Goal: Transaction & Acquisition: Purchase product/service

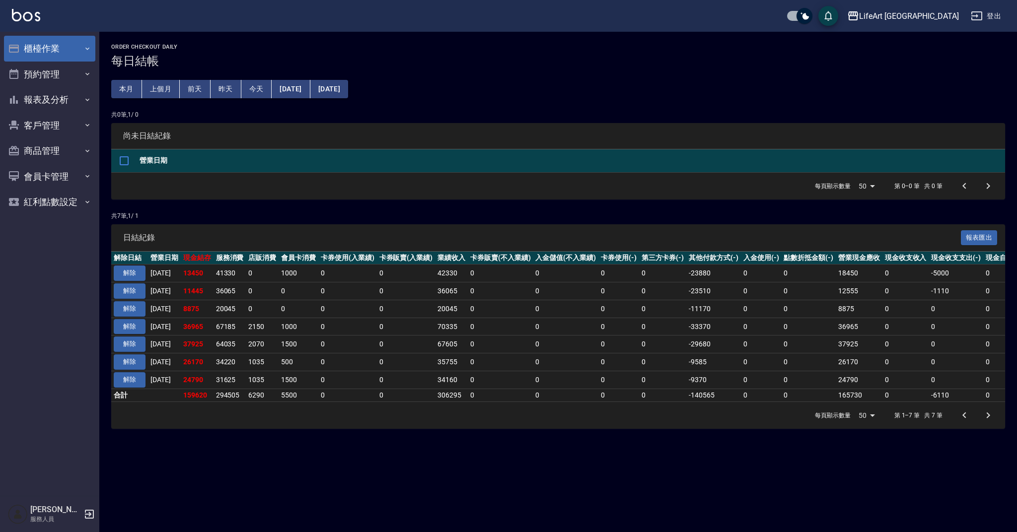
click at [73, 51] on button "櫃檯作業" at bounding box center [49, 49] width 91 height 26
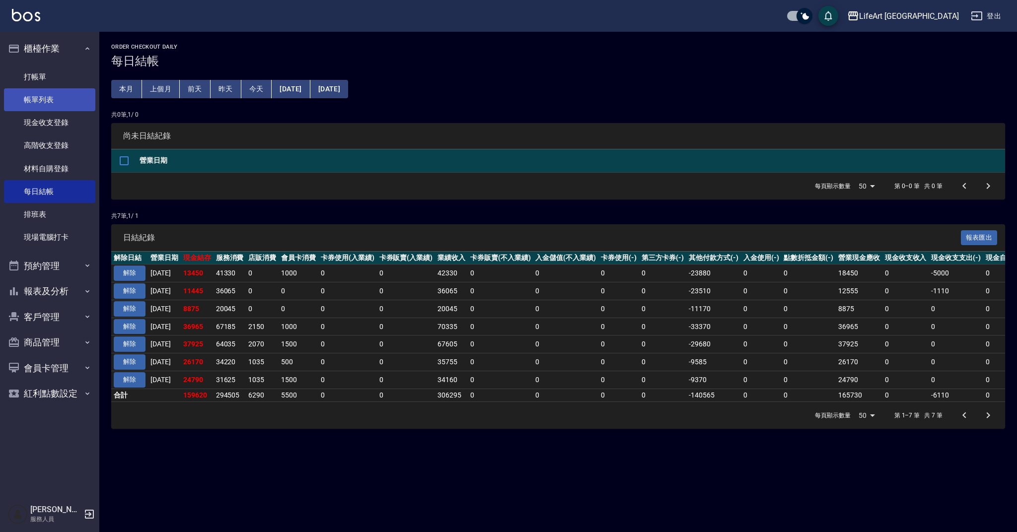
click at [70, 105] on link "帳單列表" at bounding box center [49, 99] width 91 height 23
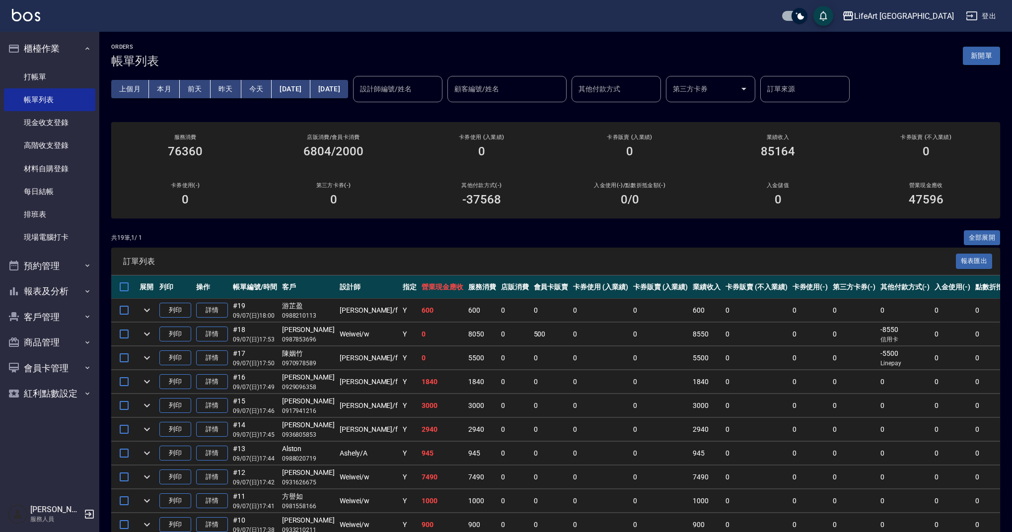
click at [984, 58] on button "新開單" at bounding box center [981, 56] width 37 height 18
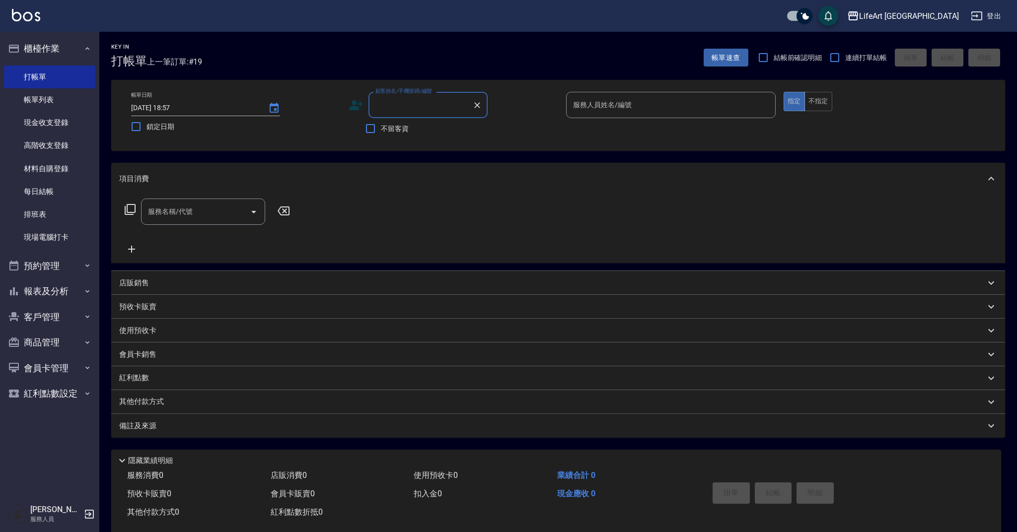
click at [419, 108] on input "顧客姓名/手機號碼/編號" at bounding box center [420, 104] width 95 height 17
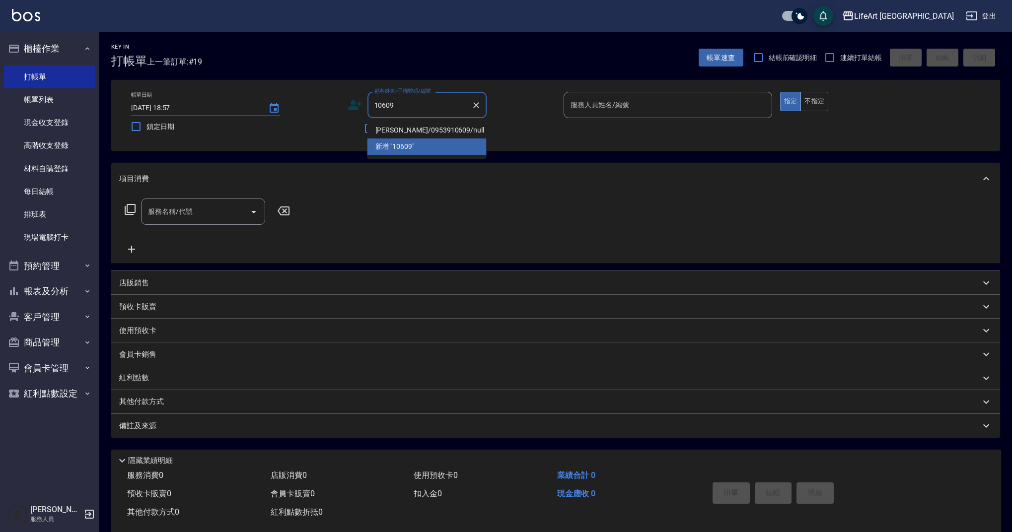
click at [447, 129] on li "[PERSON_NAME]/0953910609/null" at bounding box center [426, 130] width 119 height 16
type input "[PERSON_NAME]/0953910609/null"
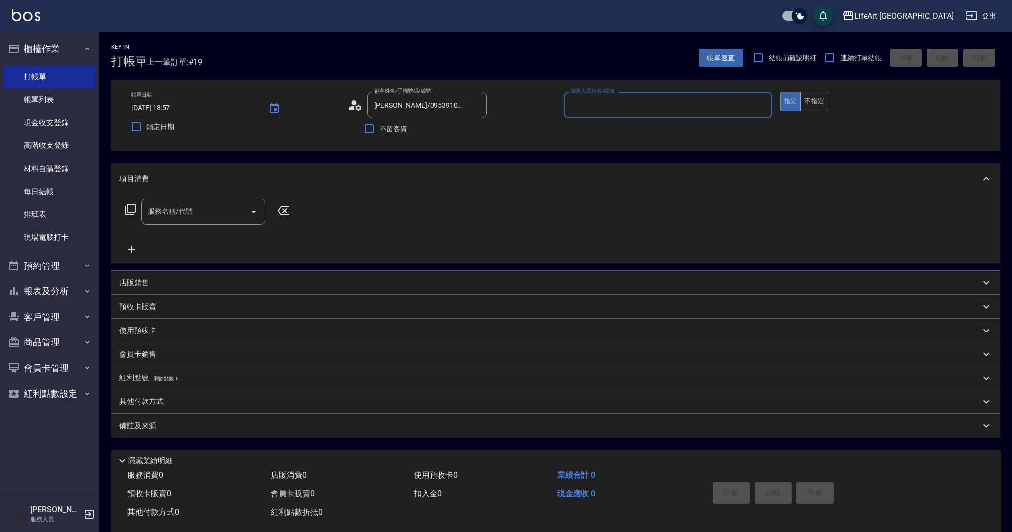
type input "Ashely-A"
click at [472, 132] on icon "button" at bounding box center [475, 130] width 8 height 6
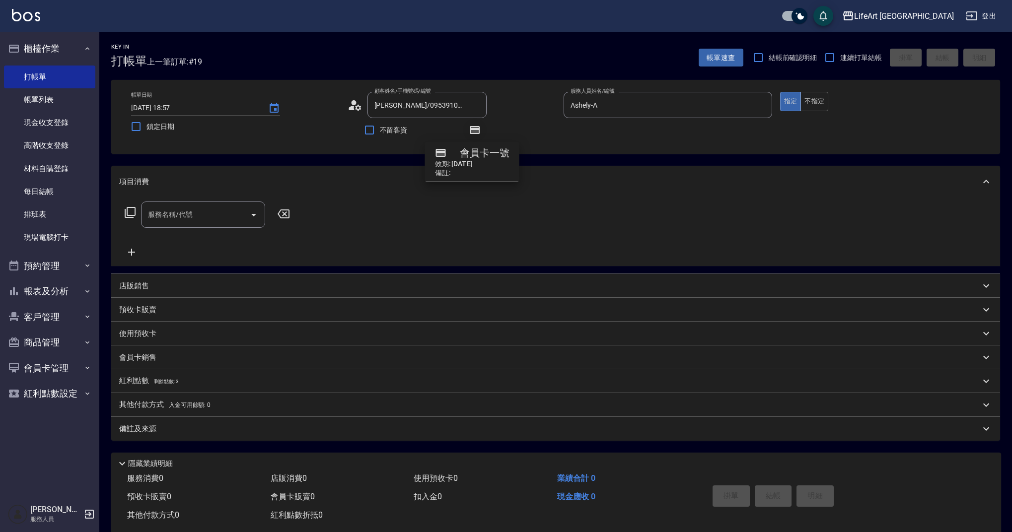
click at [474, 133] on icon "button" at bounding box center [475, 130] width 8 height 6
click at [229, 218] on input "服務名稱/代號" at bounding box center [195, 214] width 100 height 17
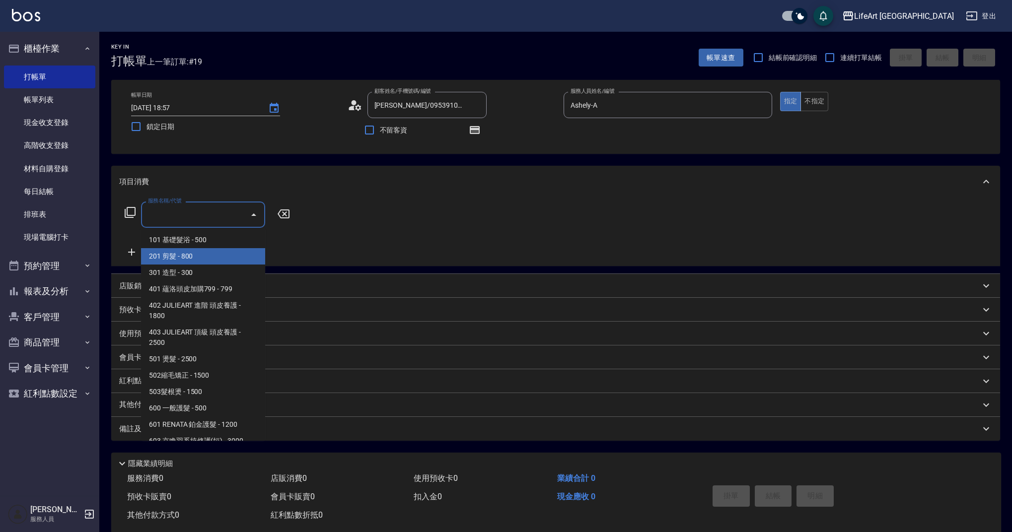
click at [233, 256] on span "201 剪髮 - 800" at bounding box center [203, 256] width 124 height 16
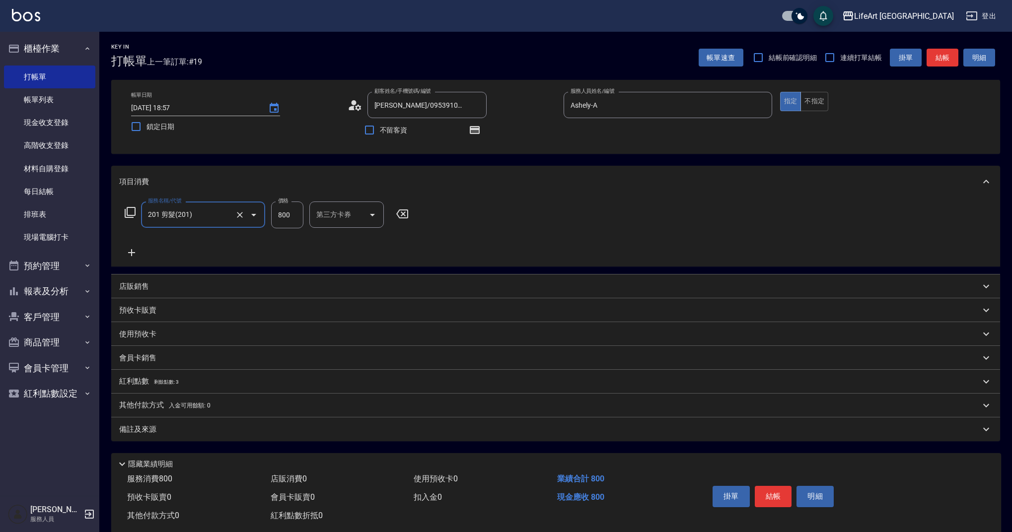
type input "201 剪髮(201)"
click at [288, 219] on input "800" at bounding box center [287, 215] width 32 height 27
type input "945"
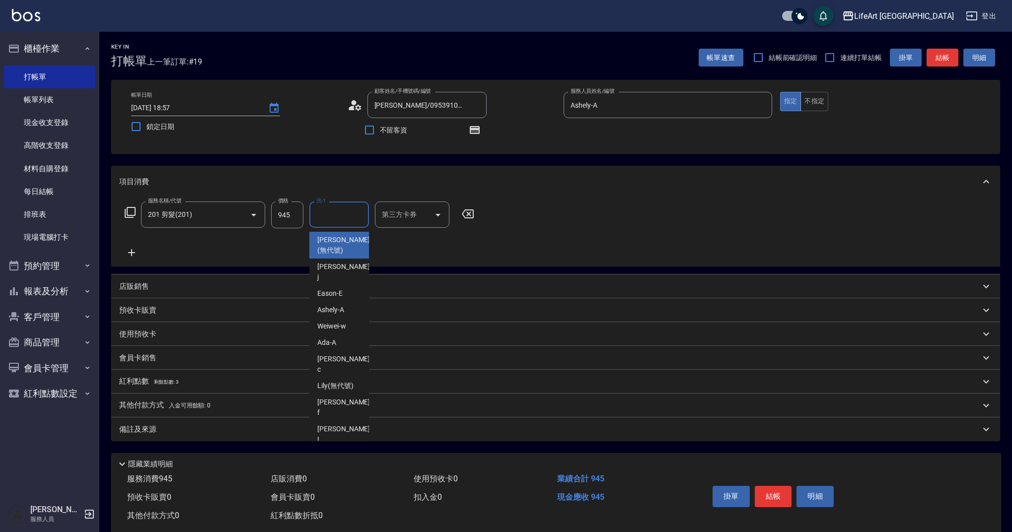
click at [342, 214] on input "洗-1" at bounding box center [339, 214] width 51 height 17
click at [343, 243] on div "Lance -L" at bounding box center [339, 245] width 60 height 27
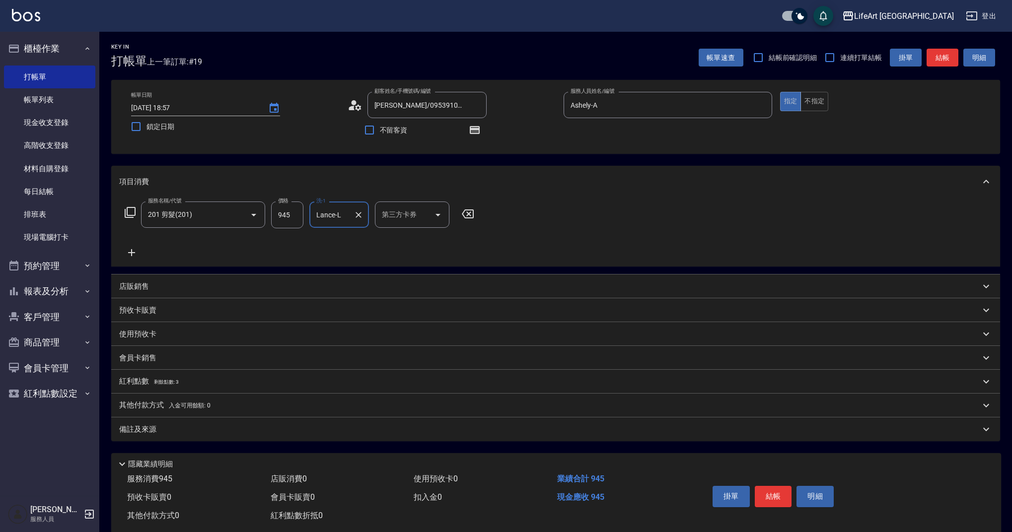
click at [344, 222] on input "Lance-L" at bounding box center [332, 214] width 36 height 17
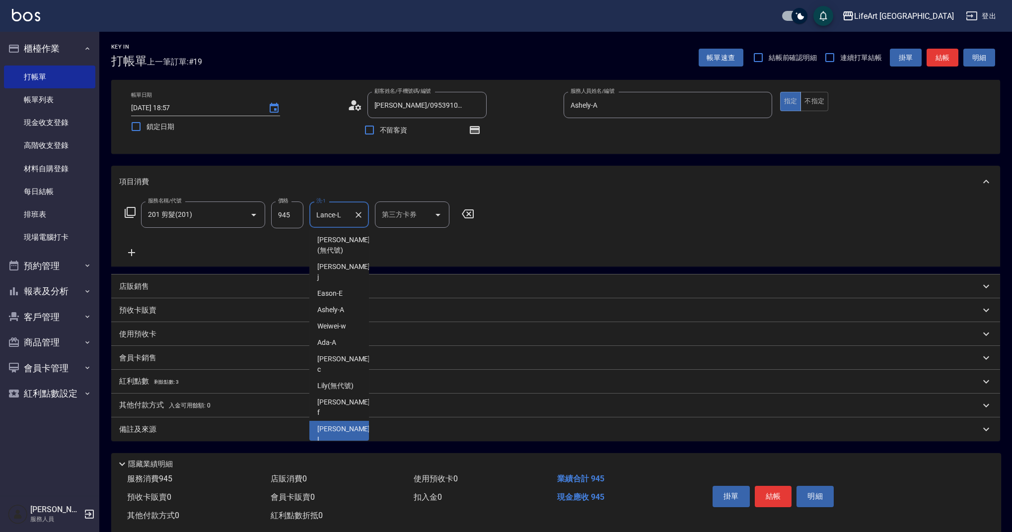
click at [344, 222] on input "Lance-L" at bounding box center [332, 214] width 36 height 17
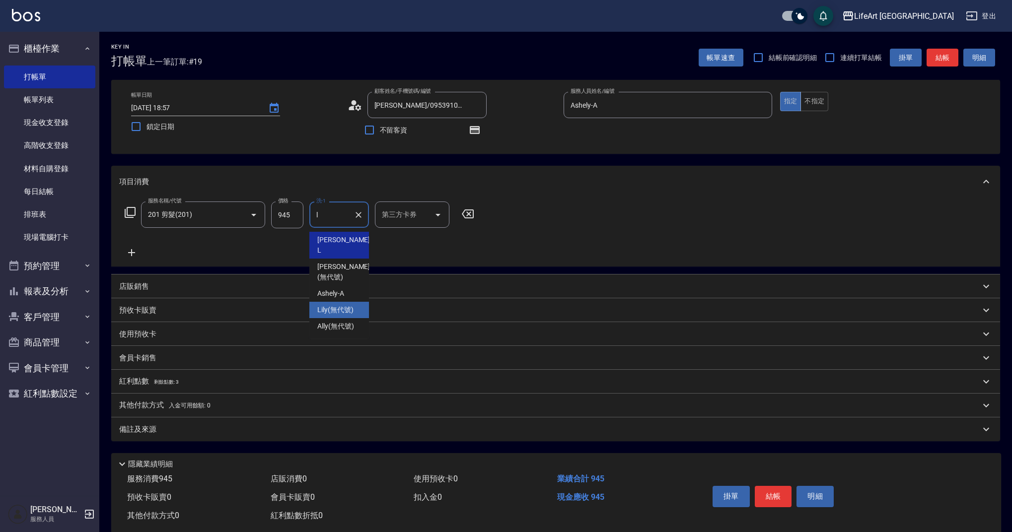
click at [353, 305] on span "Lily (無代號)" at bounding box center [335, 310] width 36 height 10
type input "Lily(無代號)"
click at [237, 432] on div "備註及來源" at bounding box center [549, 430] width 861 height 10
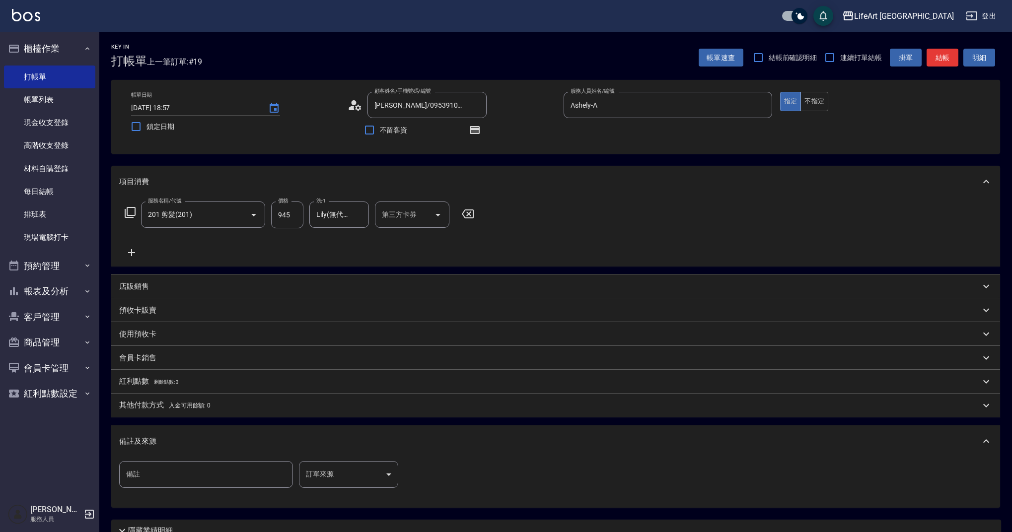
click at [355, 477] on body "LifeArt 蘆洲 登出 櫃檯作業 打帳單 帳單列表 現金收支登錄 高階收支登錄 材料自購登錄 每日結帳 排班表 現場電腦打卡 預約管理 預約管理 單日預約…" at bounding box center [506, 308] width 1012 height 616
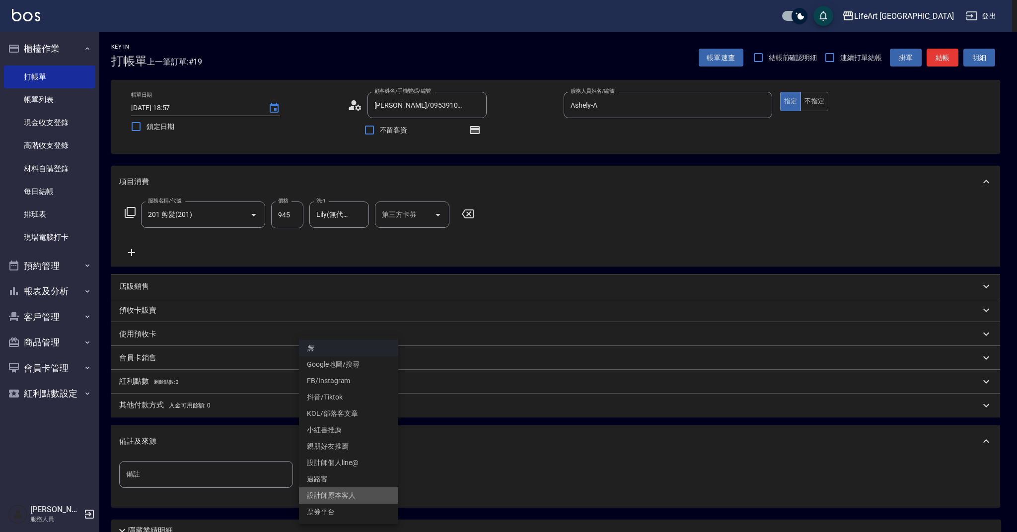
click at [351, 493] on li "設計師原本客人" at bounding box center [348, 496] width 99 height 16
type input "設計師原本客人"
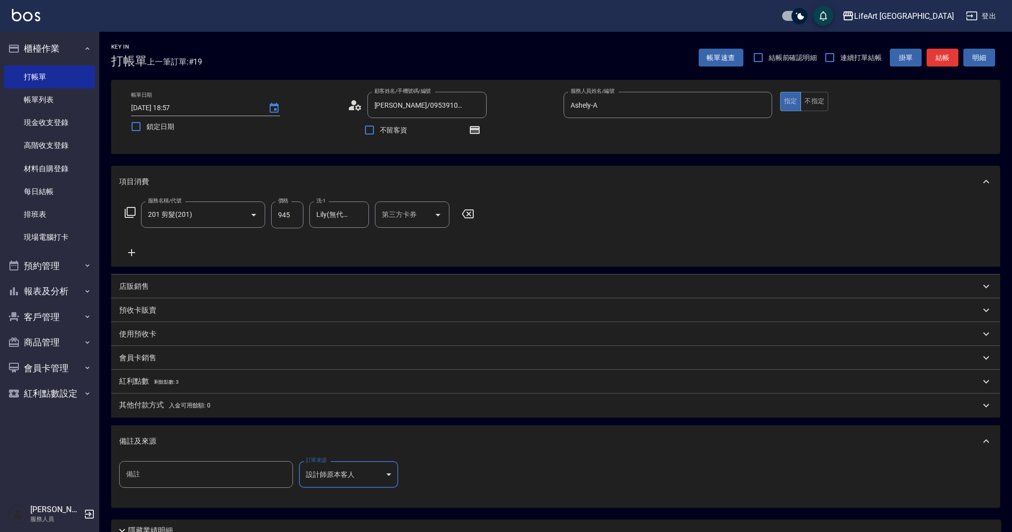
click at [953, 58] on button "結帳" at bounding box center [943, 58] width 32 height 18
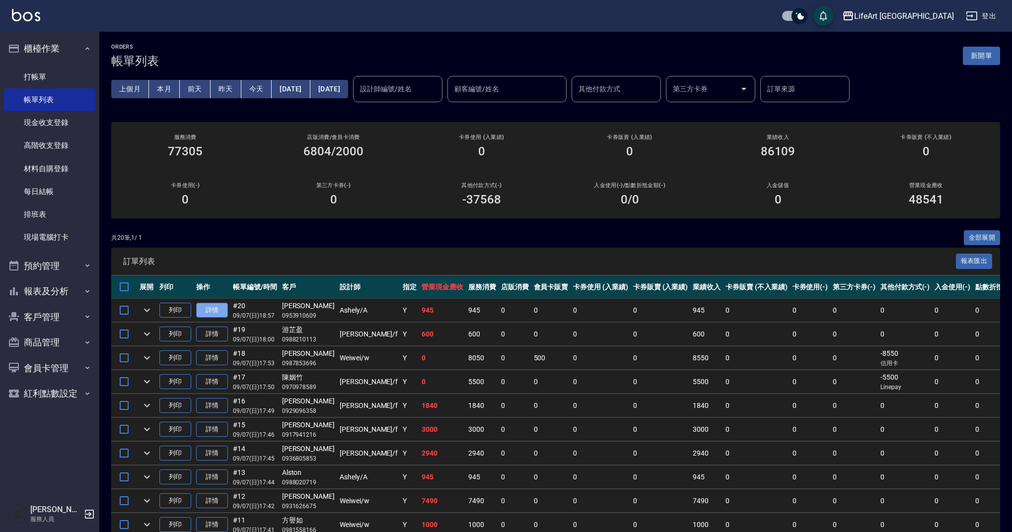
click at [224, 307] on link "詳情" at bounding box center [212, 310] width 32 height 15
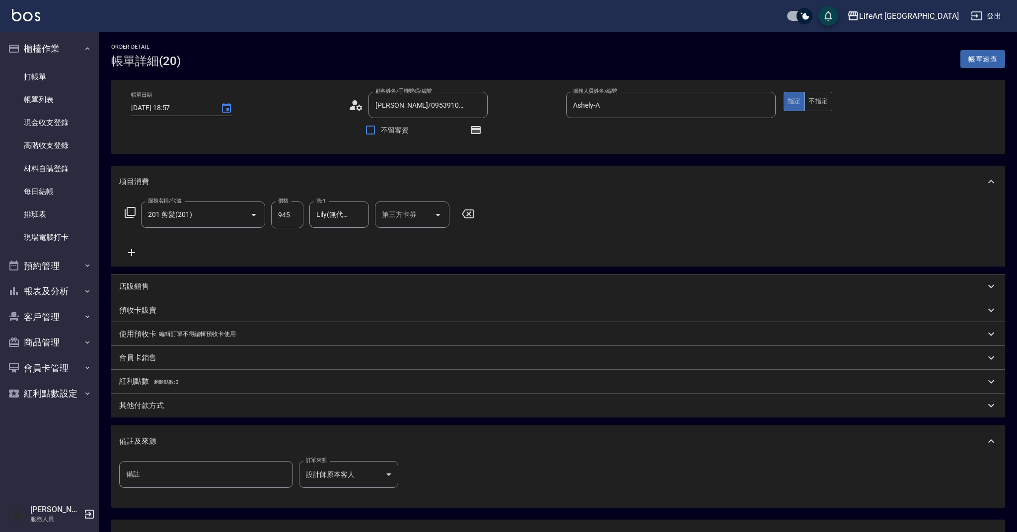
type input "[DATE] 18:57"
type input "[PERSON_NAME]/0953910609/null"
type input "Ashely-A"
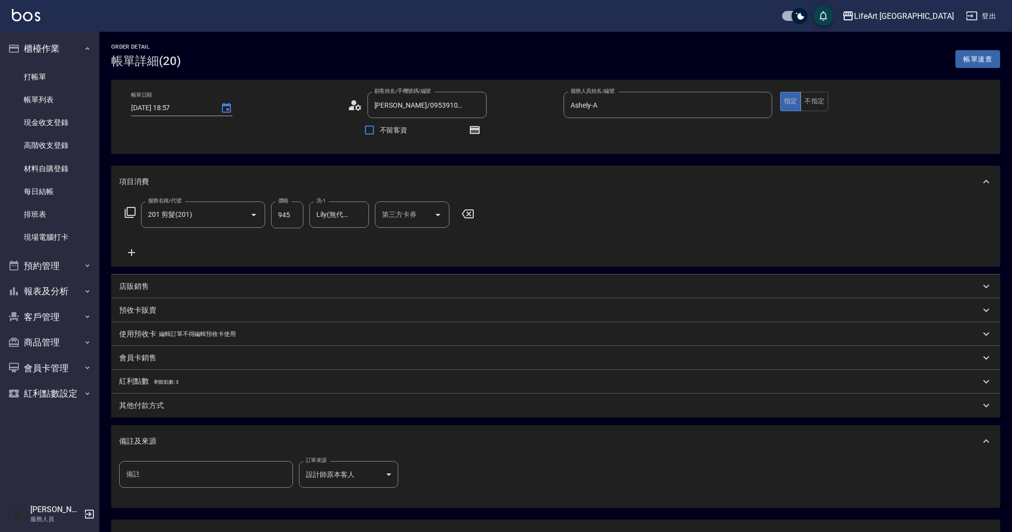
click at [203, 403] on div "其他付款方式" at bounding box center [549, 406] width 861 height 10
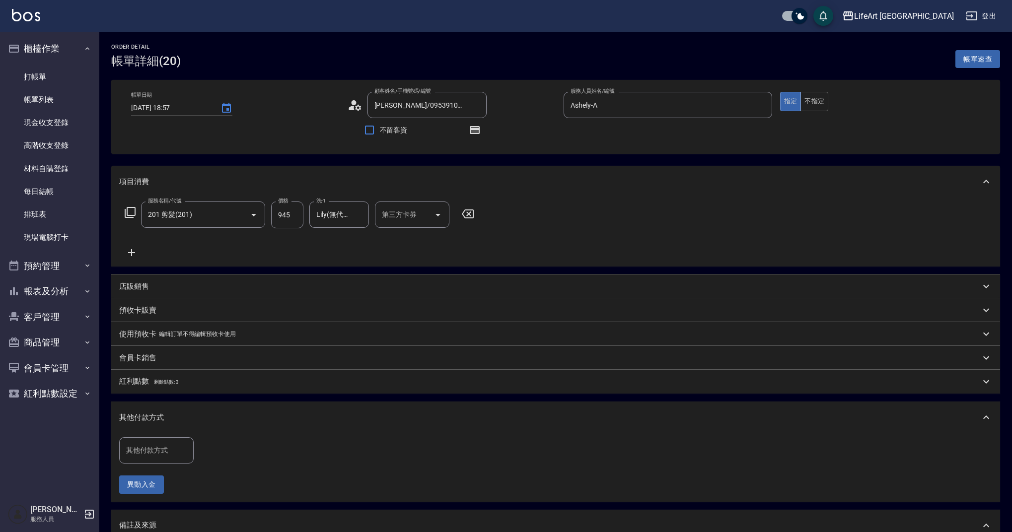
click at [162, 449] on input "其他付款方式" at bounding box center [157, 450] width 66 height 17
click at [164, 373] on span "轉帳" at bounding box center [156, 376] width 74 height 16
type input "轉帳"
click at [233, 457] on input "0" at bounding box center [237, 450] width 74 height 27
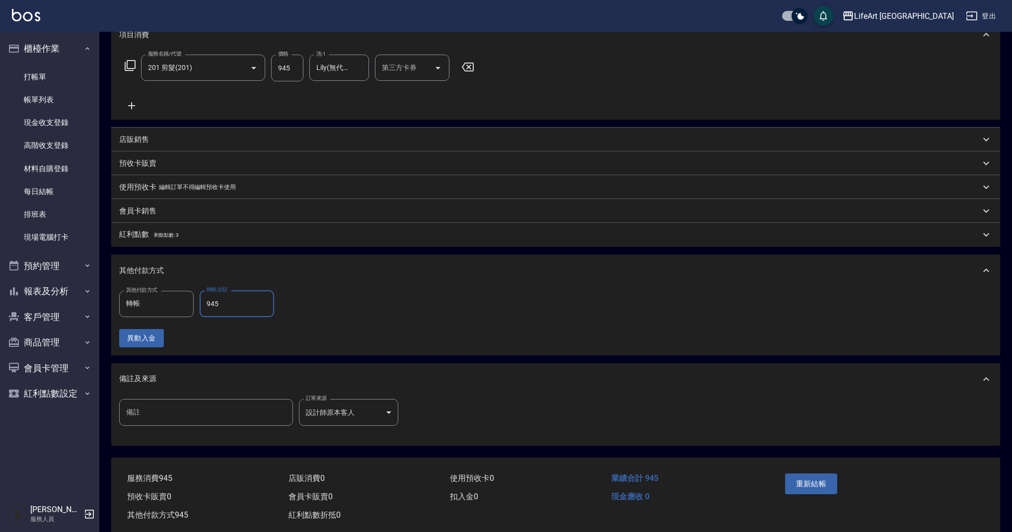
scroll to position [167, 0]
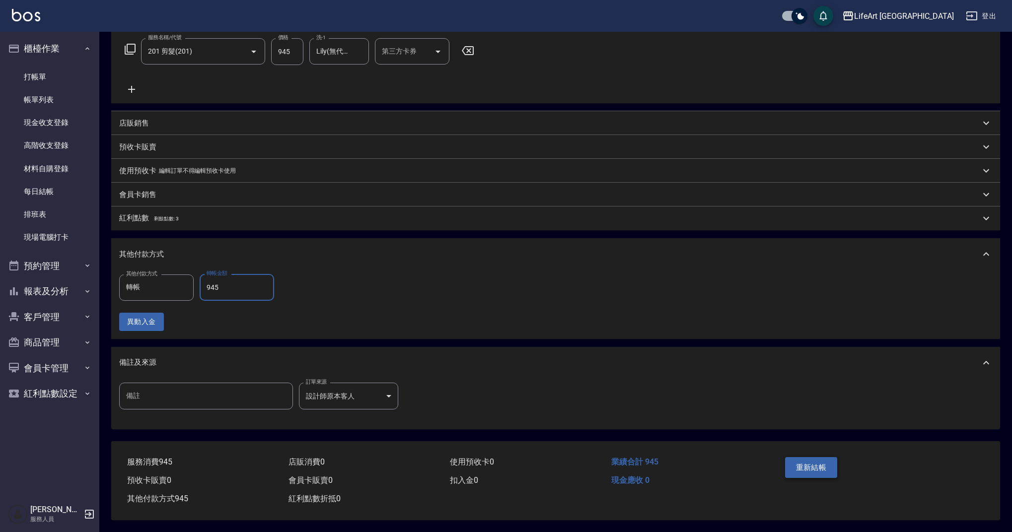
type input "945"
click at [796, 466] on button "重新結帳" at bounding box center [811, 467] width 53 height 21
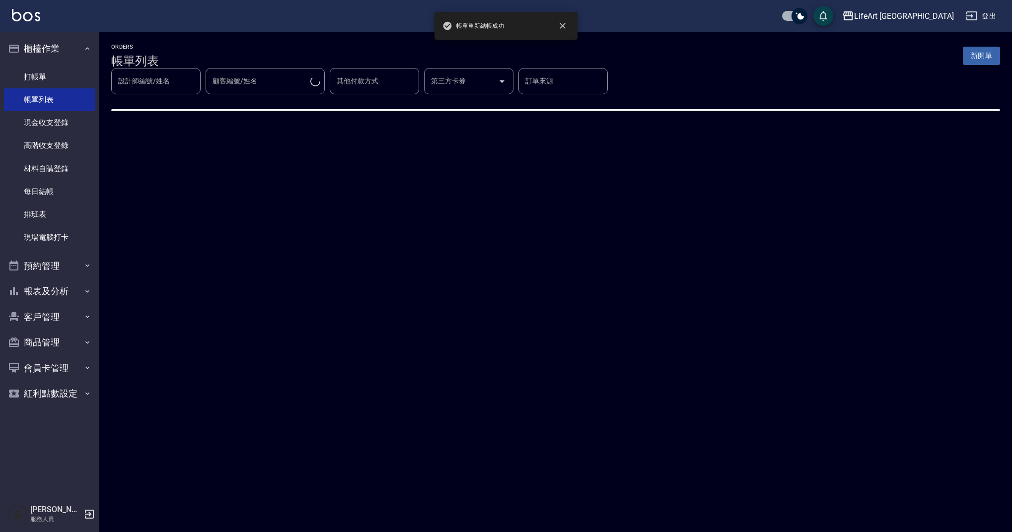
drag, startPoint x: 1012, startPoint y: 317, endPoint x: 1017, endPoint y: 224, distance: 93.5
click at [1012, 224] on html "帳單重新結帳成功 LifeArt 蘆洲 登出 櫃檯作業 打帳單 帳單列表 現金收支登錄 高階收支登錄 材料自購登錄 每日結帳 排班表 現場電腦打卡 預約管理 …" at bounding box center [506, 266] width 1012 height 532
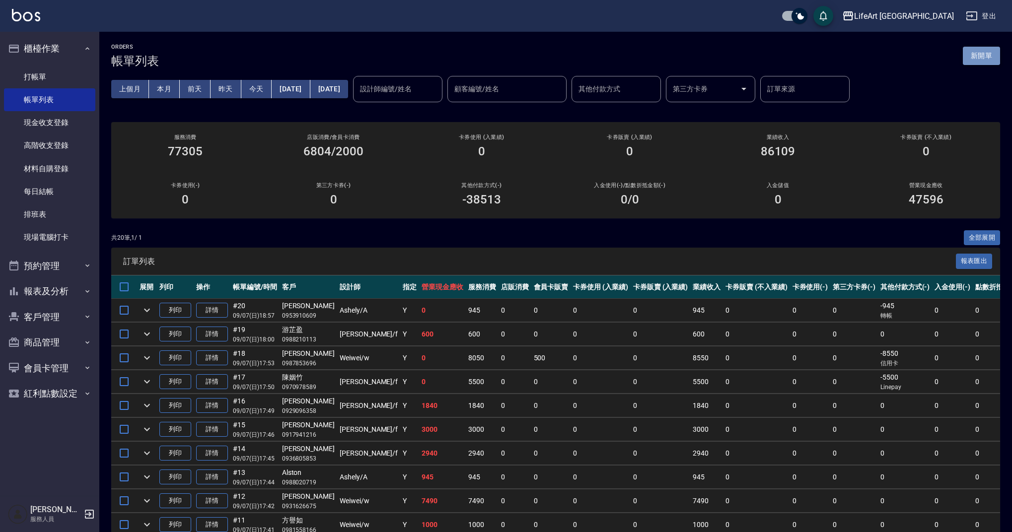
click at [990, 55] on button "新開單" at bounding box center [981, 56] width 37 height 18
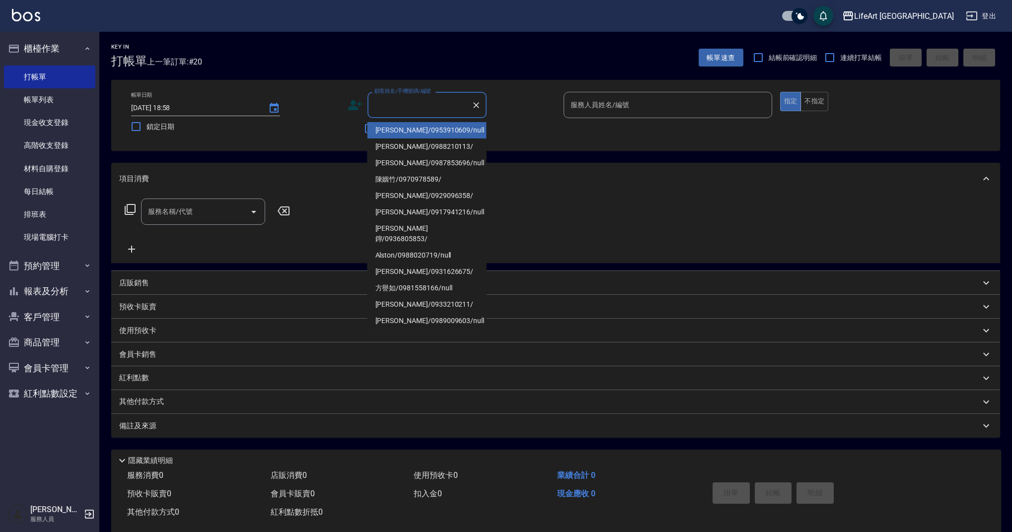
click at [424, 109] on input "顧客姓名/手機號碼/編號" at bounding box center [419, 104] width 95 height 17
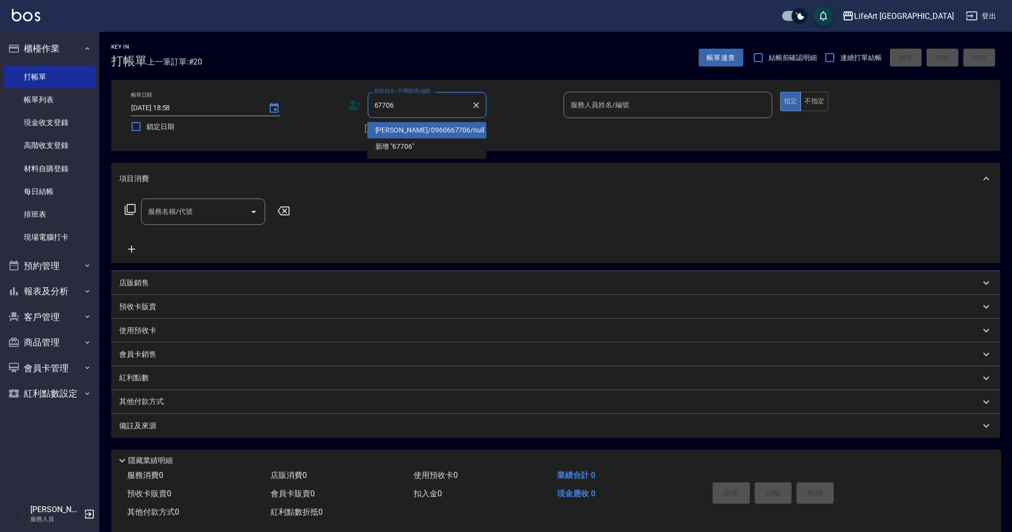
click at [449, 135] on li "[PERSON_NAME]/0960667706/null" at bounding box center [426, 130] width 119 height 16
type input "[PERSON_NAME]/0960667706/null"
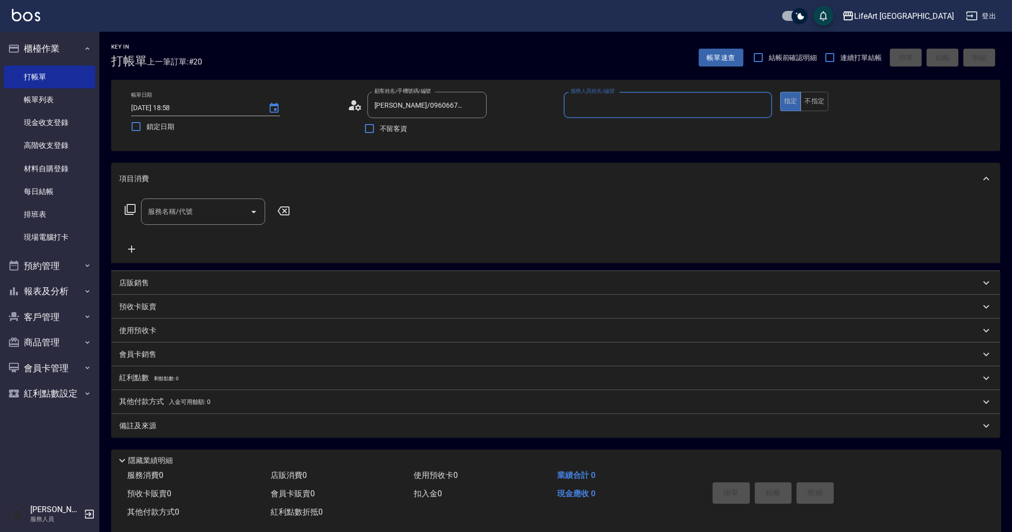
click at [348, 106] on icon at bounding box center [355, 105] width 15 height 15
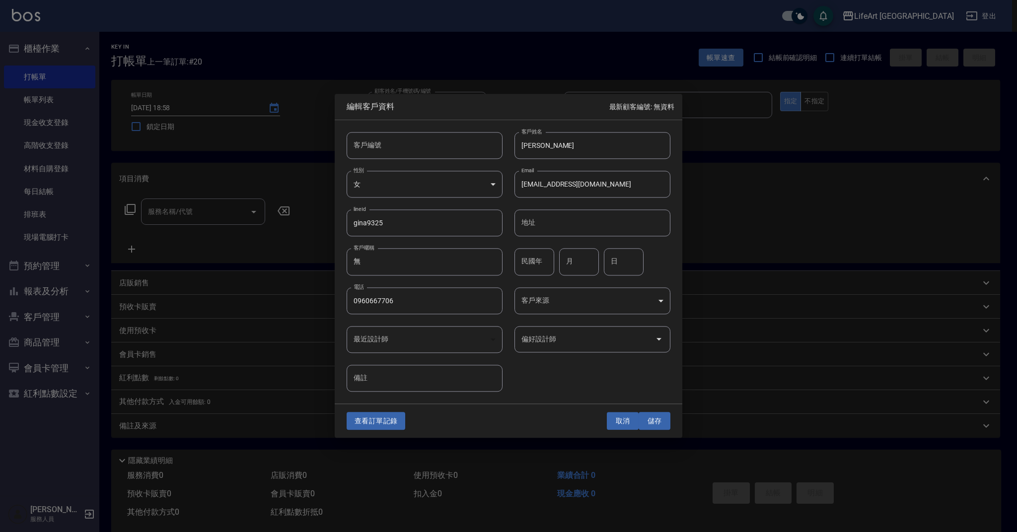
click at [612, 420] on button "取消" at bounding box center [623, 421] width 32 height 18
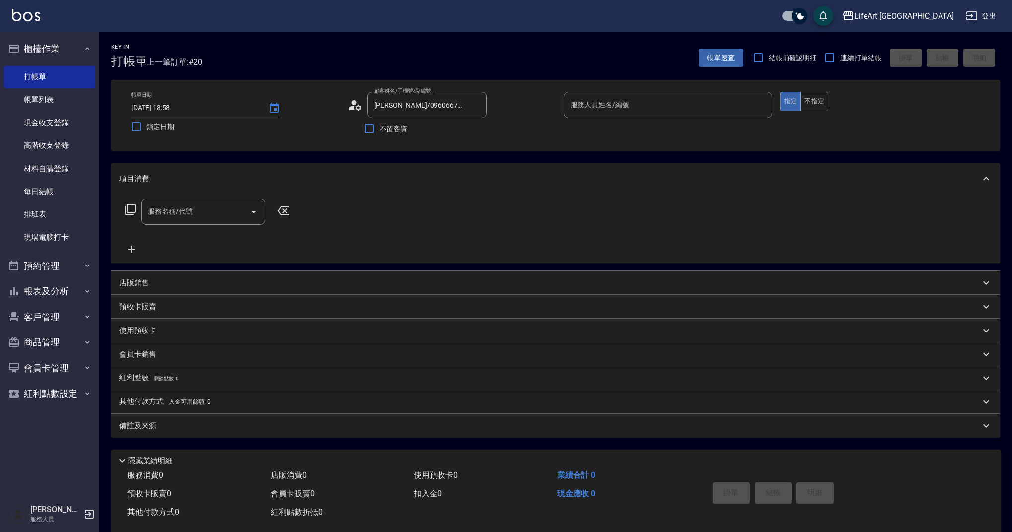
click at [616, 110] on input "服務人員姓名/編號" at bounding box center [668, 104] width 200 height 17
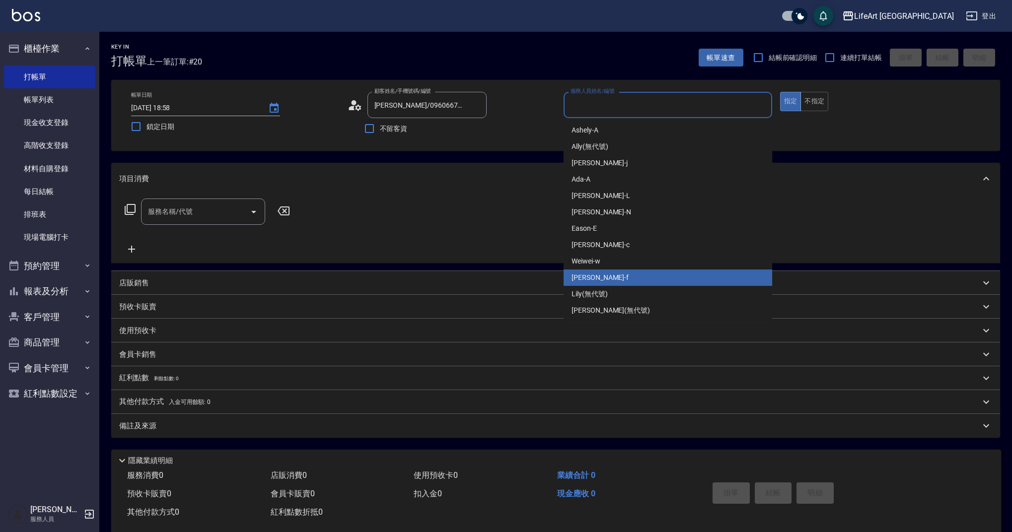
click at [613, 263] on div "Weiwei -w" at bounding box center [668, 261] width 209 height 16
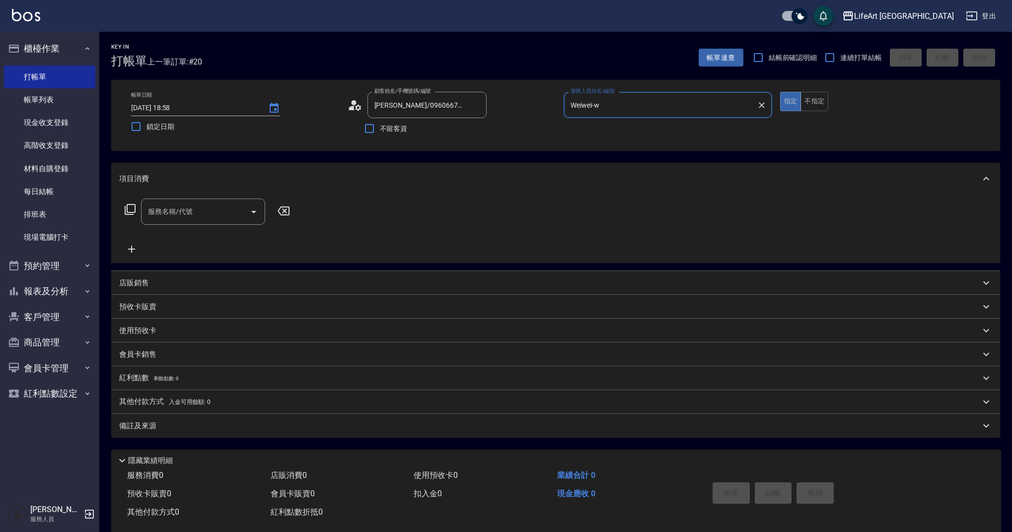
type input "Weiwei-w"
click at [357, 105] on icon at bounding box center [355, 105] width 15 height 15
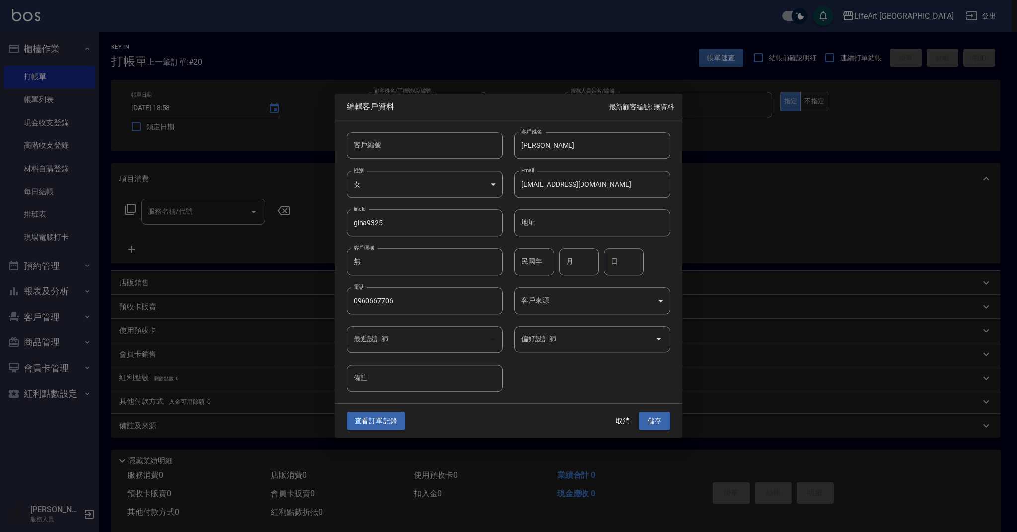
click at [592, 310] on body "LifeArt 蘆洲 登出 櫃檯作業 打帳單 帳單列表 現金收支登錄 高階收支登錄 材料自購登錄 每日結帳 排班表 現場電腦打卡 預約管理 預約管理 單日預約…" at bounding box center [508, 273] width 1017 height 546
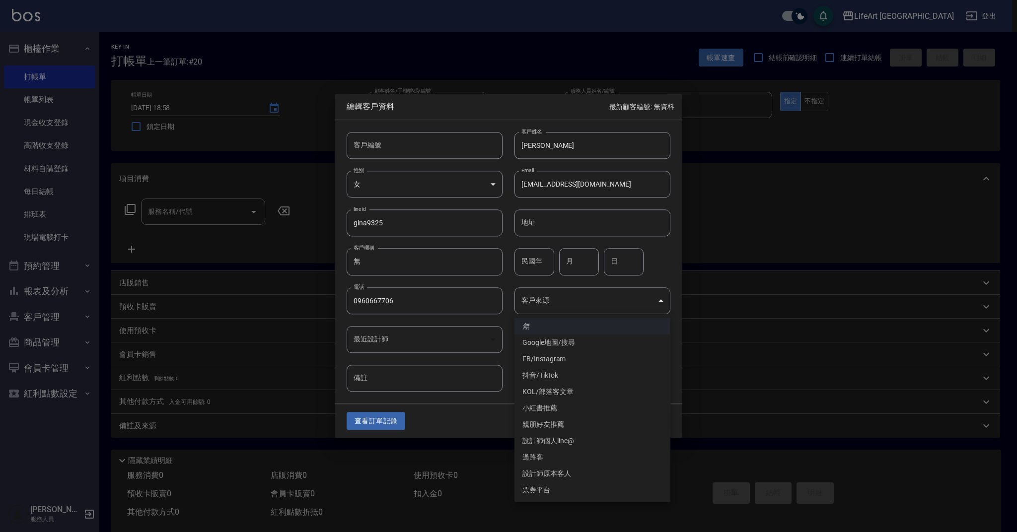
click at [574, 359] on li "FB/Instagram" at bounding box center [592, 359] width 156 height 16
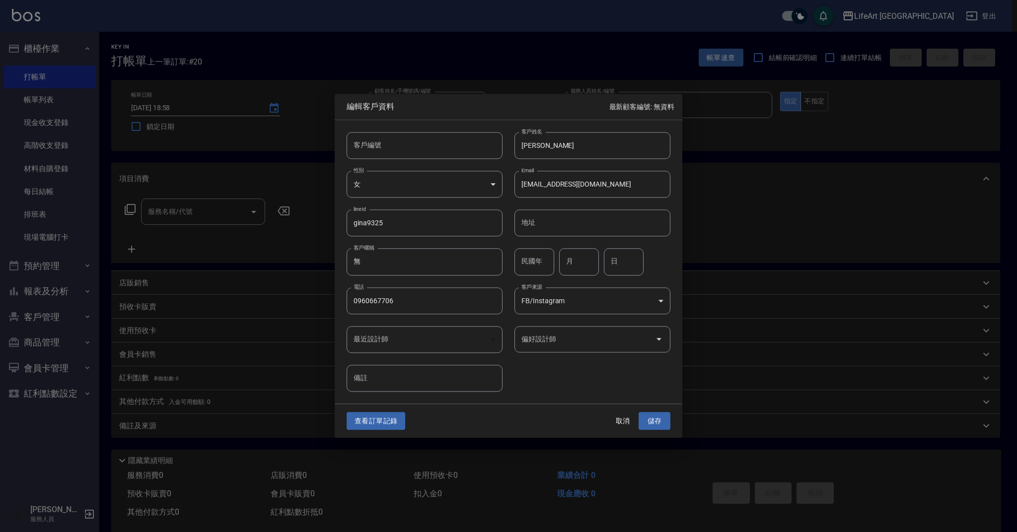
type input "FB/Instagram"
click at [555, 337] on input "偏好設計師" at bounding box center [585, 339] width 132 height 17
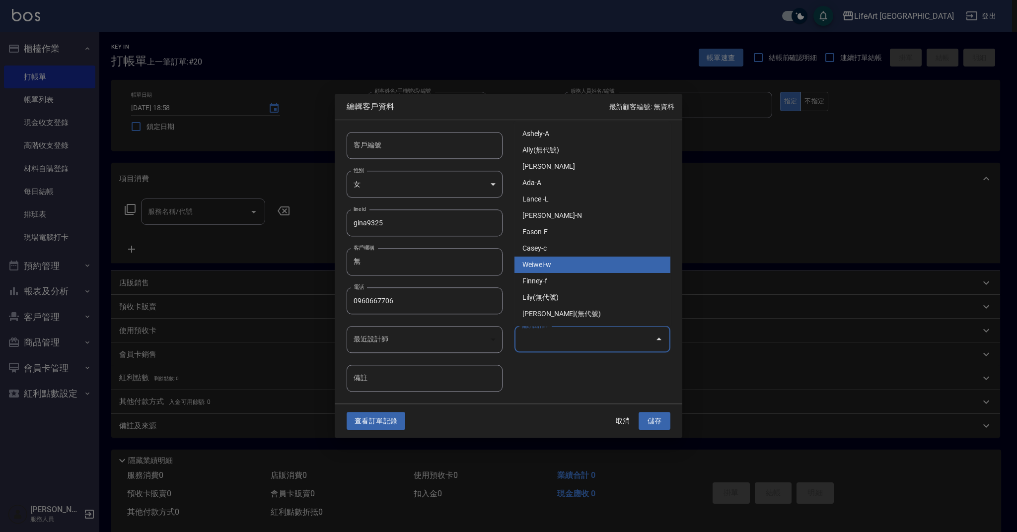
click at [561, 268] on li "Weiwei-w" at bounding box center [592, 265] width 156 height 16
type input "Weiwei"
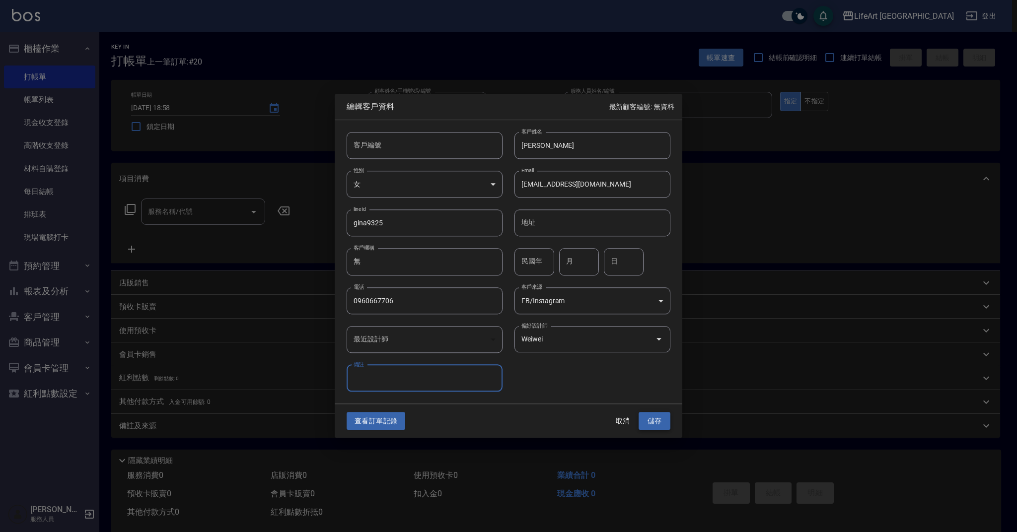
click at [658, 421] on button "儲存" at bounding box center [655, 421] width 32 height 18
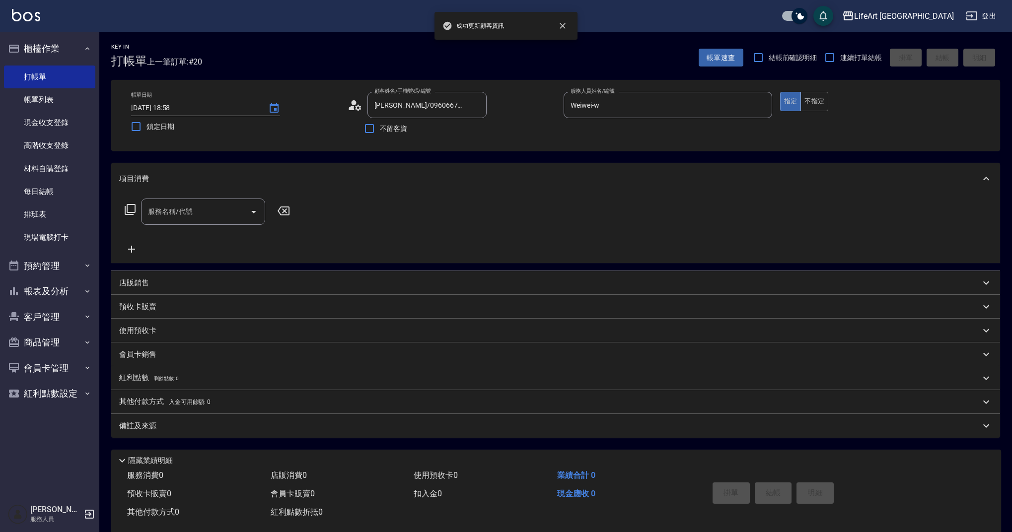
click at [201, 210] on input "服務名稱/代號" at bounding box center [195, 211] width 100 height 17
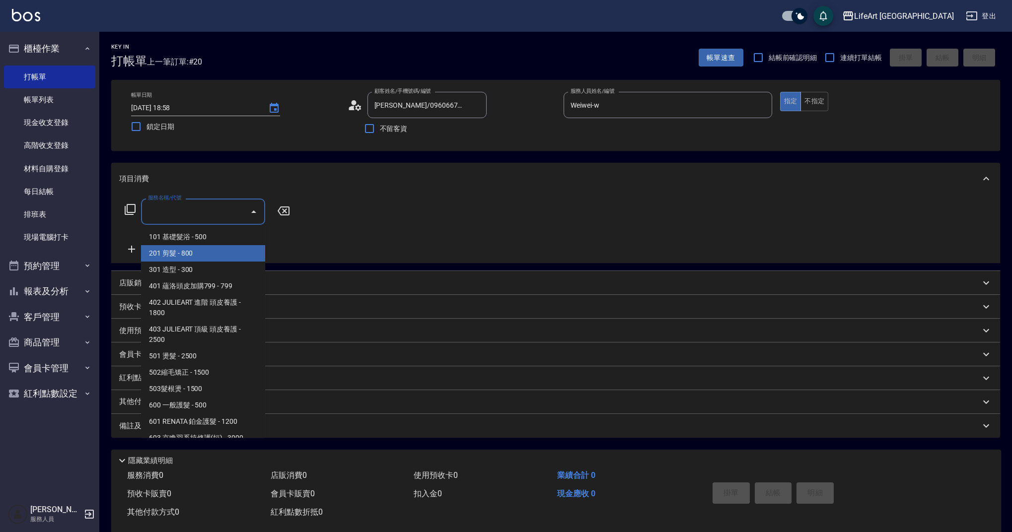
click at [209, 249] on span "201 剪髮 - 800" at bounding box center [203, 253] width 124 height 16
type input "201 剪髮(201)"
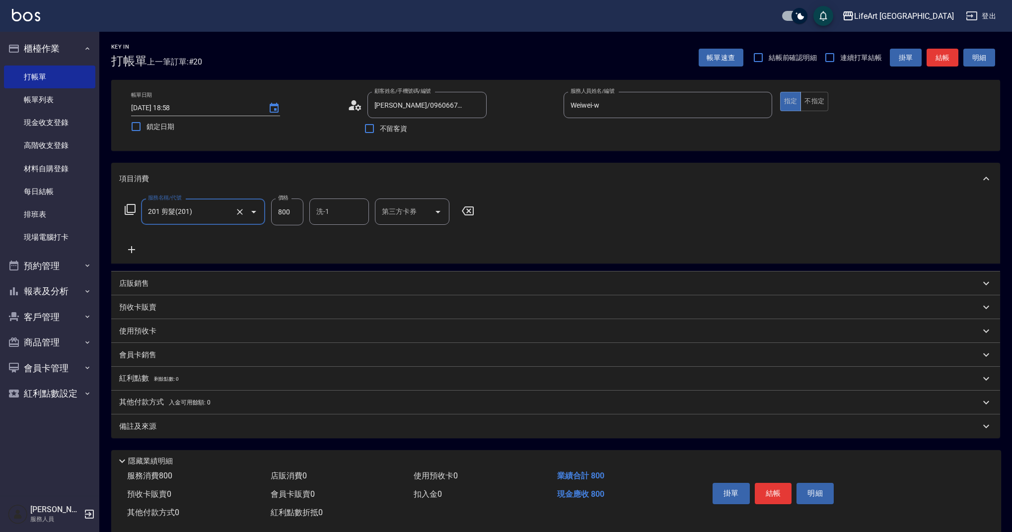
click at [130, 248] on icon at bounding box center [131, 250] width 25 height 12
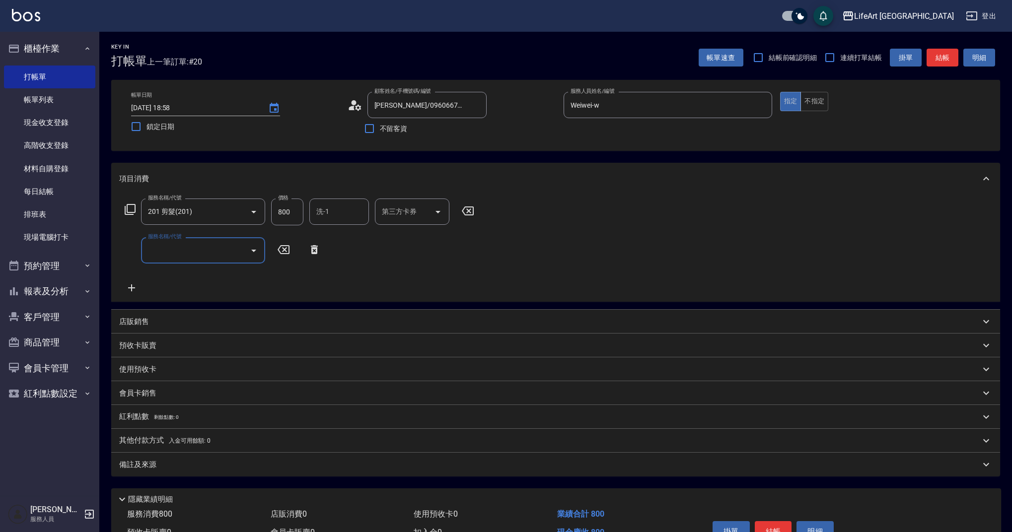
click at [180, 249] on input "服務名稱/代號" at bounding box center [195, 250] width 100 height 17
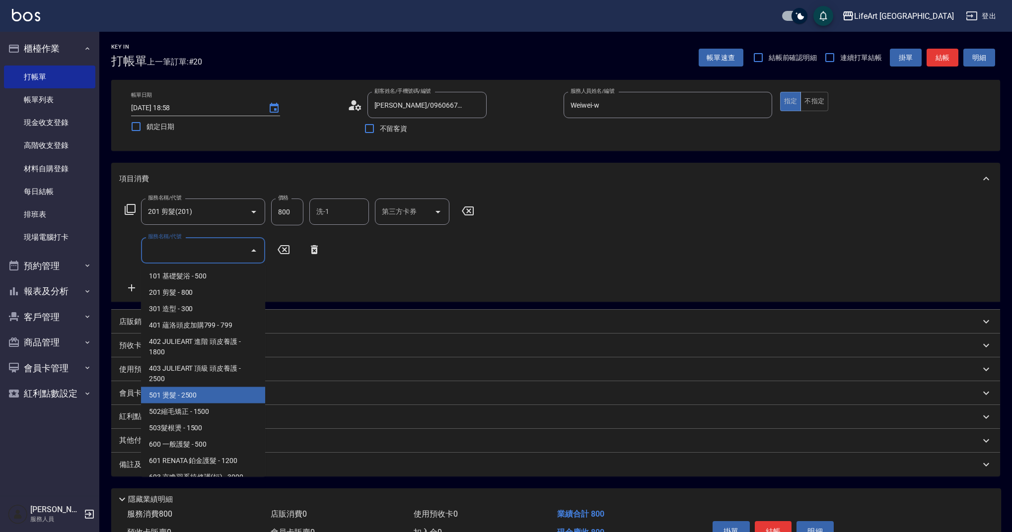
scroll to position [127, 0]
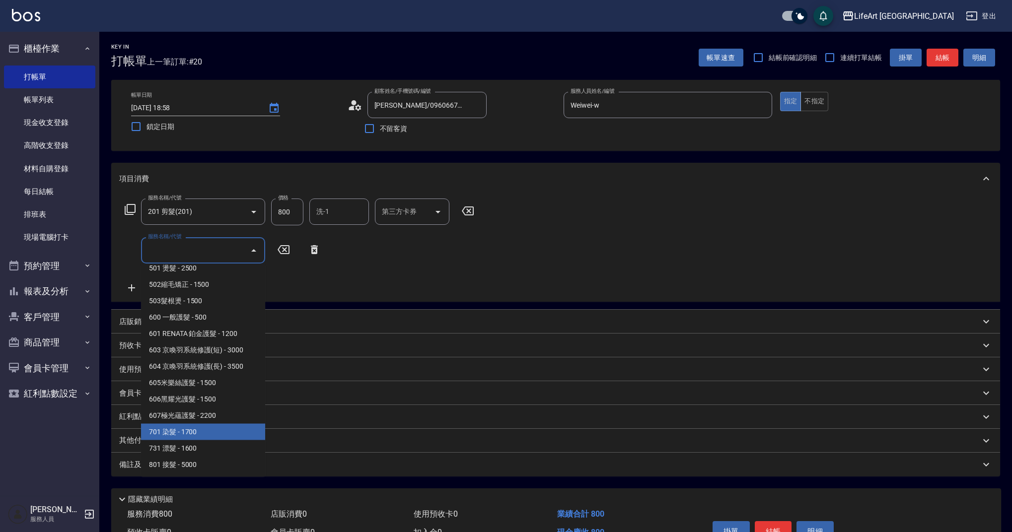
click at [237, 431] on span "701 染髮 - 1700" at bounding box center [203, 432] width 124 height 16
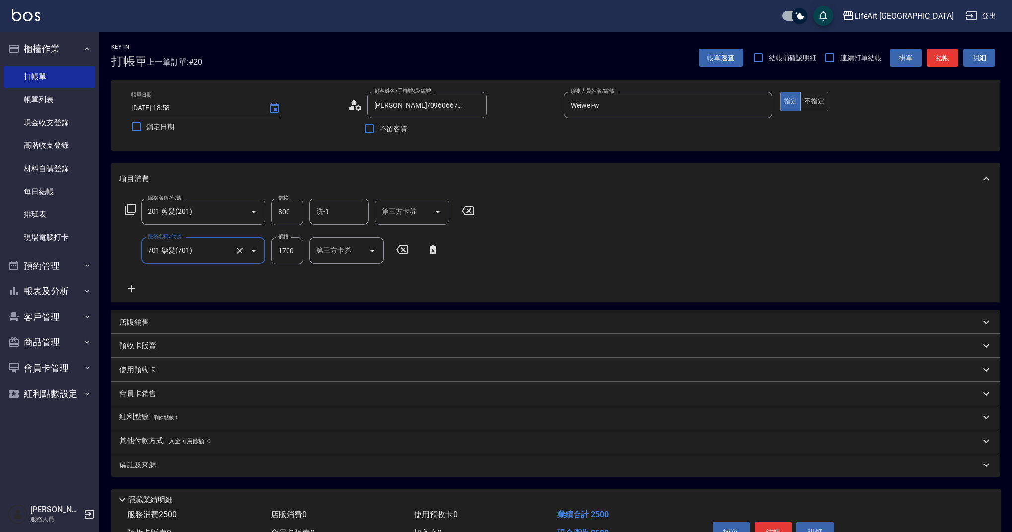
type input "701 染髮(701)"
click at [132, 290] on icon at bounding box center [131, 288] width 7 height 7
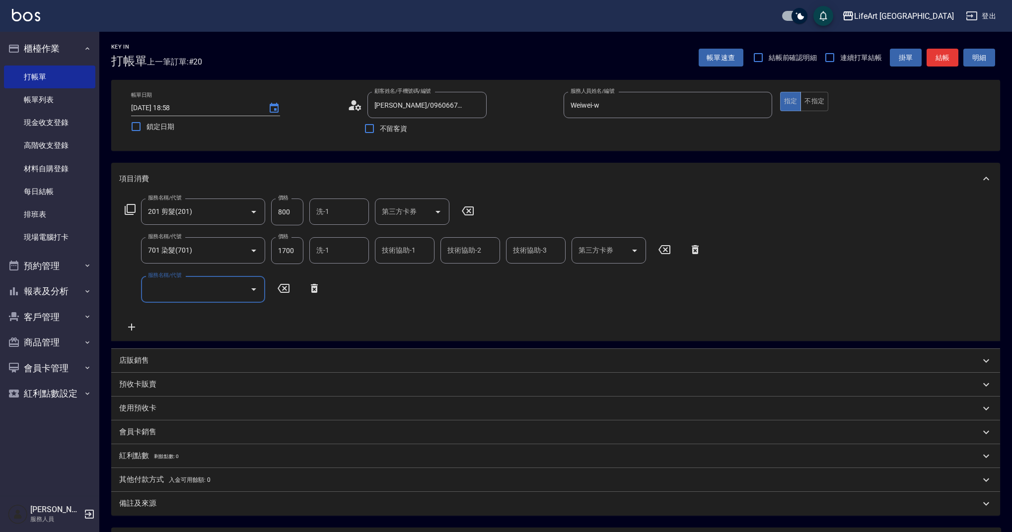
click at [163, 295] on input "服務名稱/代號" at bounding box center [195, 289] width 100 height 17
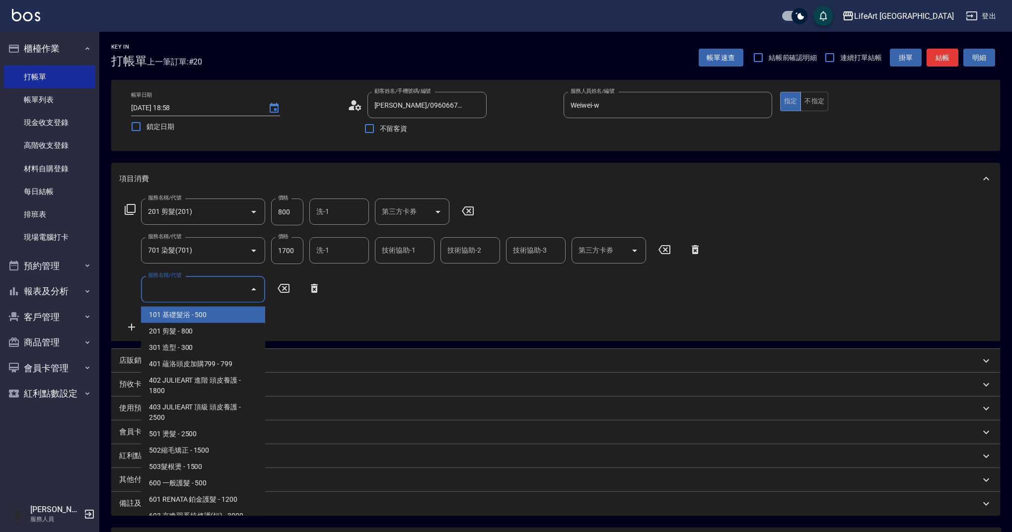
click at [353, 300] on div "服務名稱/代號 201 剪髮(201) 服務名稱/代號 價格 800 價格 洗-1 洗-1 第三方卡券 第三方卡券 服務名稱/代號 701 染髮(701) 服…" at bounding box center [413, 266] width 588 height 134
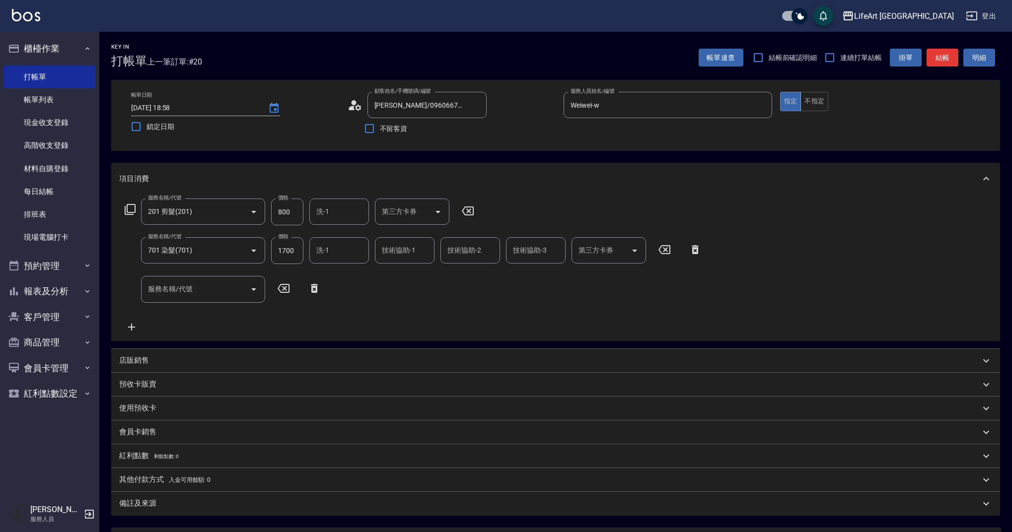
click at [296, 254] on input "1700" at bounding box center [287, 250] width 32 height 27
click at [295, 254] on input "1700" at bounding box center [287, 250] width 32 height 27
type input "3140"
click at [403, 321] on div "服務名稱/代號 201 剪髮(201) 服務名稱/代號 價格 800 價格 洗-1 洗-1 第三方卡券 第三方卡券 服務名稱/代號 701 染髮(701) 服…" at bounding box center [413, 266] width 588 height 134
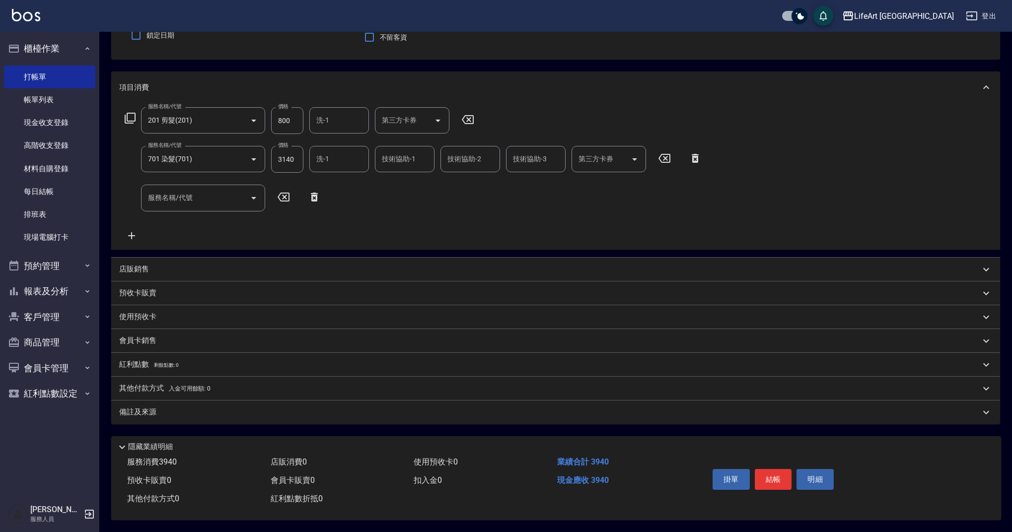
scroll to position [31, 0]
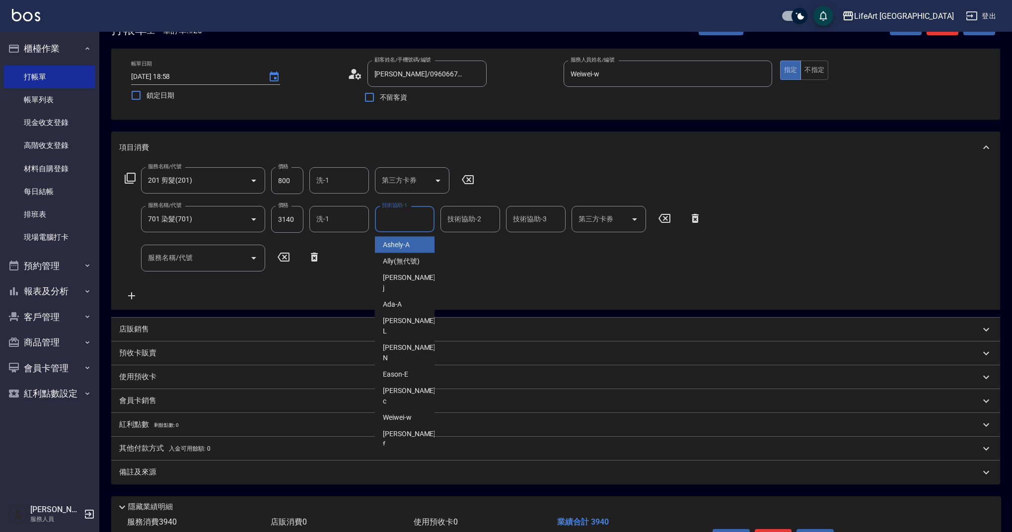
click at [409, 216] on div "技術協助-1 技術協助-1" at bounding box center [405, 219] width 60 height 26
click at [412, 248] on div "Ada -A" at bounding box center [405, 245] width 60 height 16
type input "Ada-A"
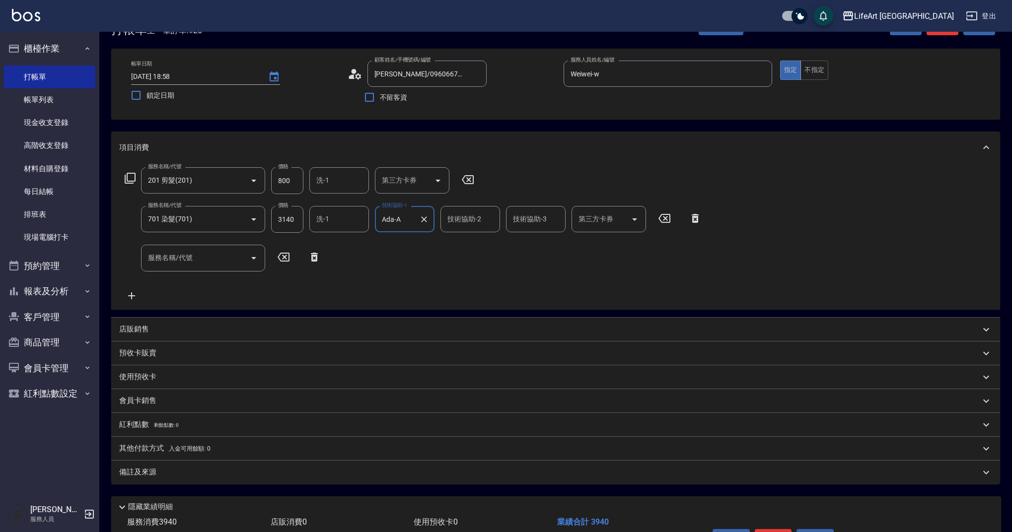
click at [428, 276] on div "服務名稱/代號 201 剪髮(201) 服務名稱/代號 價格 800 價格 洗-1 洗-1 第三方卡券 第三方卡券 服務名稱/代號 701 染髮(701) 服…" at bounding box center [413, 234] width 588 height 134
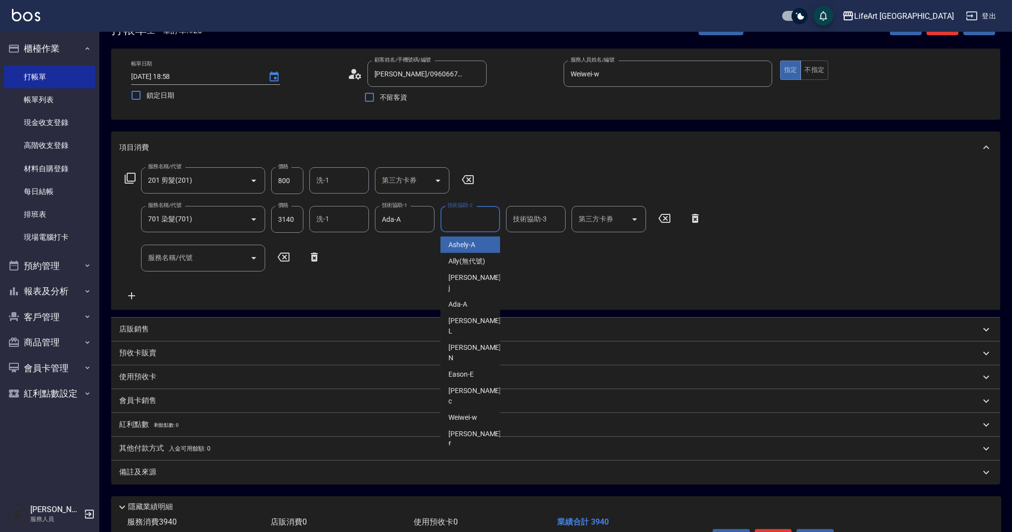
click at [455, 218] on input "技術協助-2" at bounding box center [470, 219] width 51 height 17
click at [463, 249] on span "Casey -c" at bounding box center [475, 250] width 55 height 21
type input "Casey-c"
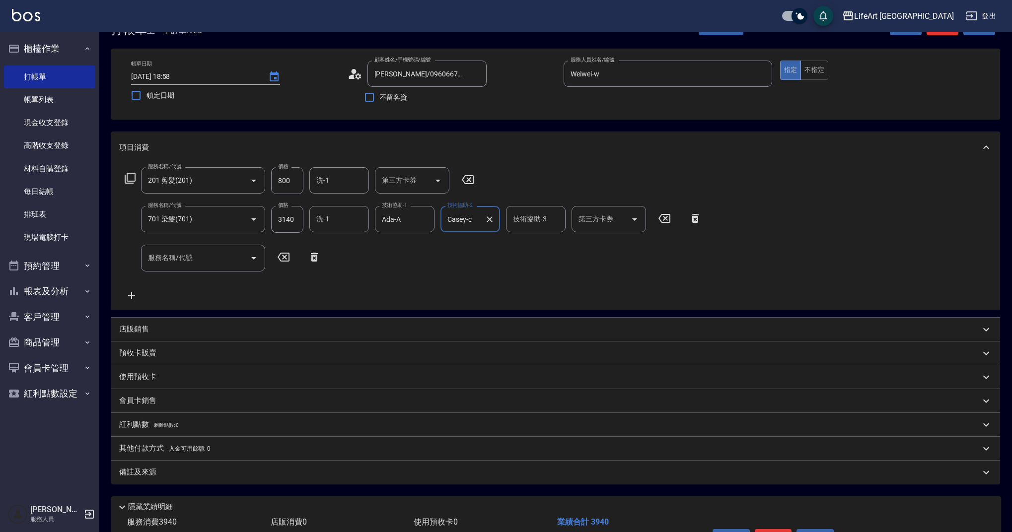
click at [255, 473] on div "備註及來源" at bounding box center [549, 472] width 861 height 10
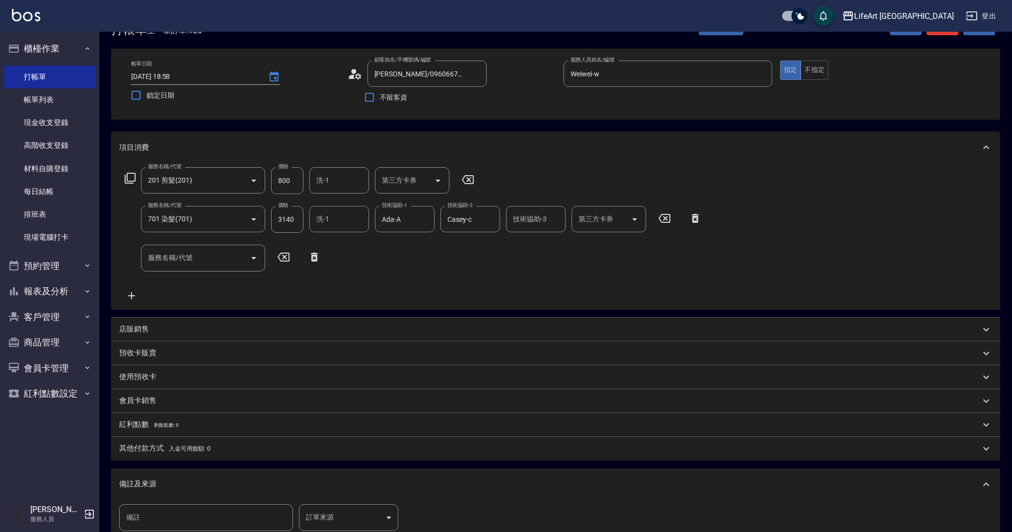
click at [360, 510] on body "LifeArt 蘆洲 登出 櫃檯作業 打帳單 帳單列表 現金收支登錄 高階收支登錄 材料自購登錄 每日結帳 排班表 現場電腦打卡 預約管理 預約管理 單日預約…" at bounding box center [506, 314] width 1012 height 690
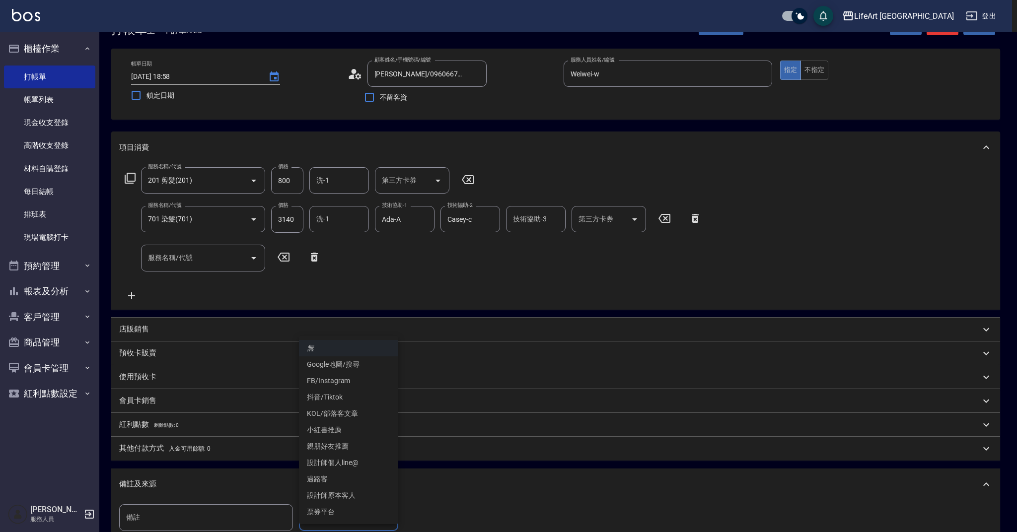
click at [355, 379] on li "FB/Instagram" at bounding box center [348, 381] width 99 height 16
type input "FB/Instagram"
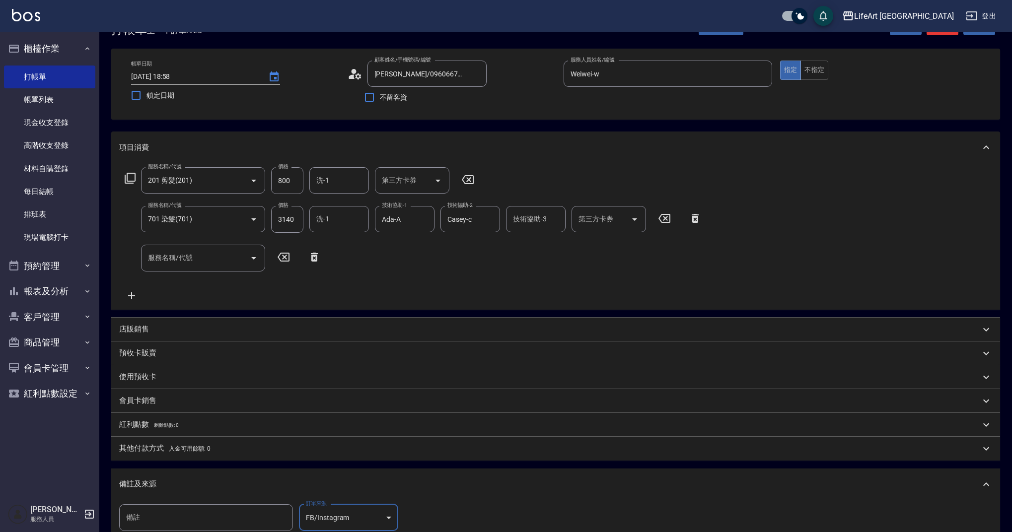
scroll to position [162, 0]
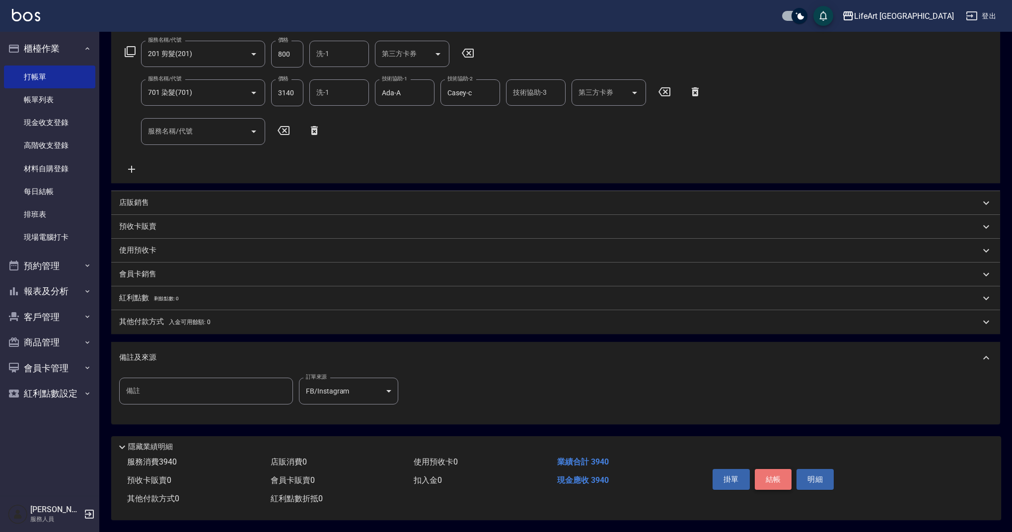
click at [769, 482] on button "結帳" at bounding box center [773, 479] width 37 height 21
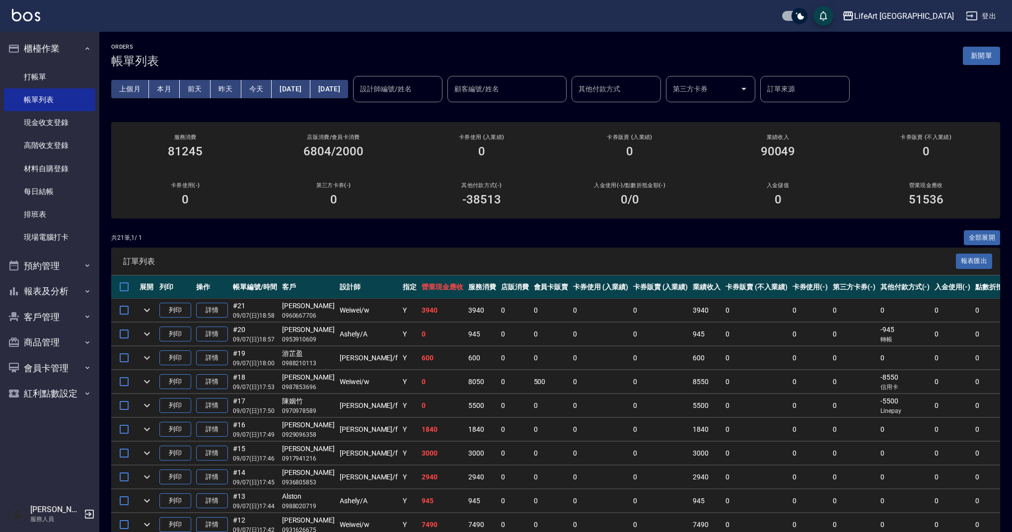
click at [996, 55] on button "新開單" at bounding box center [981, 56] width 37 height 18
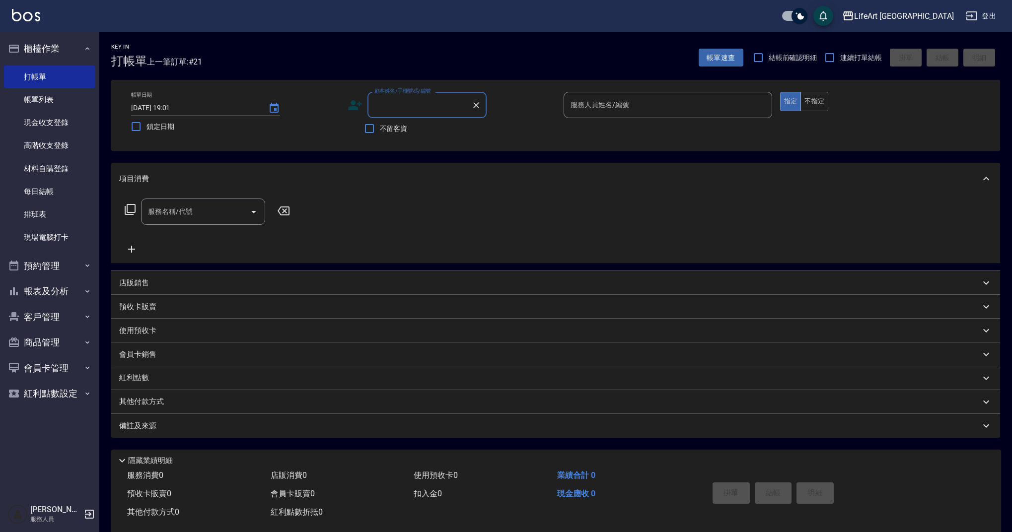
click at [420, 106] on input "顧客姓名/手機號碼/編號" at bounding box center [419, 104] width 95 height 17
drag, startPoint x: 416, startPoint y: 135, endPoint x: 581, endPoint y: 118, distance: 165.7
click at [416, 135] on li "[PERSON_NAME]/0961229953/null" at bounding box center [426, 130] width 119 height 16
type input "[PERSON_NAME]/0961229953/null"
type input "Weiwei-w"
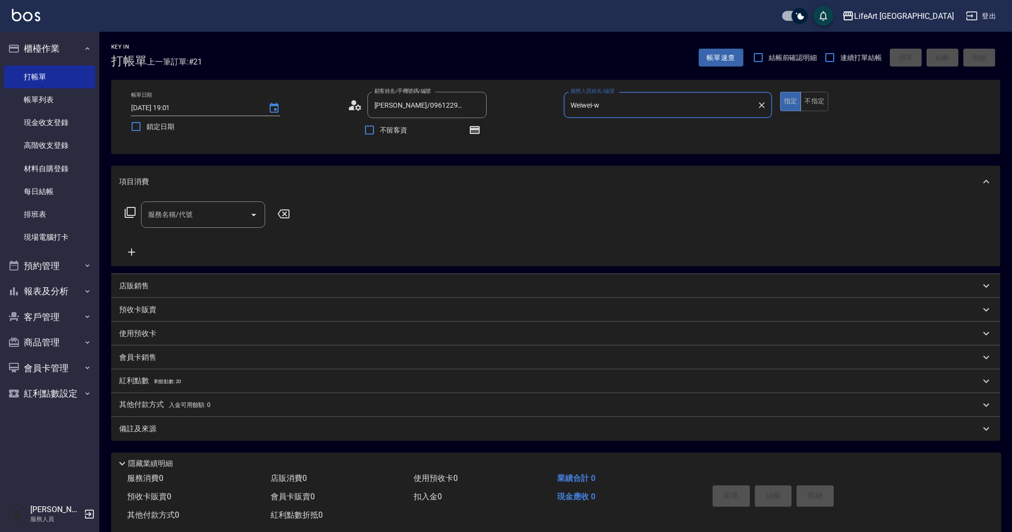
click at [472, 131] on icon "button" at bounding box center [475, 130] width 8 height 6
click at [471, 127] on icon "button" at bounding box center [475, 130] width 10 height 8
click at [474, 128] on icon "button" at bounding box center [475, 130] width 8 height 6
click at [352, 107] on icon at bounding box center [352, 108] width 6 height 4
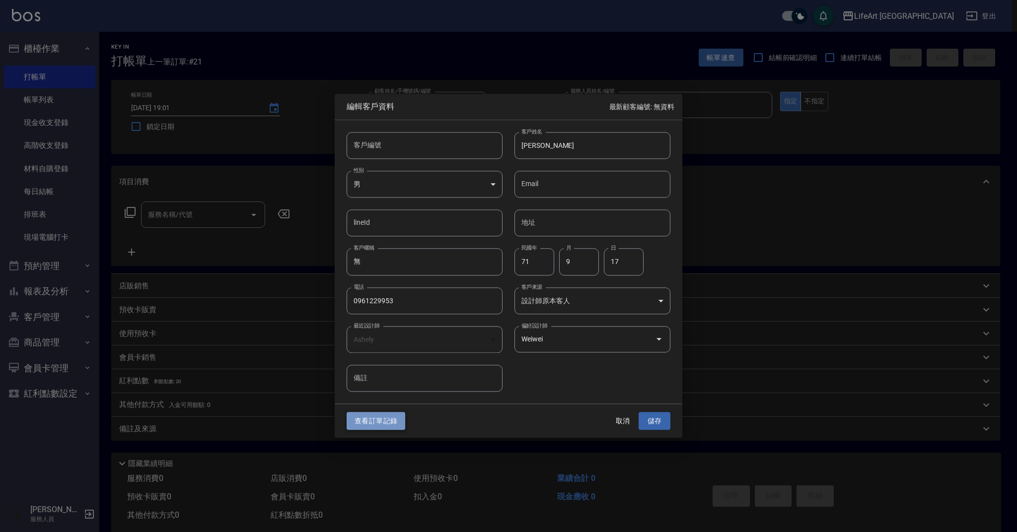
click at [383, 418] on button "查看訂單記錄" at bounding box center [376, 421] width 59 height 18
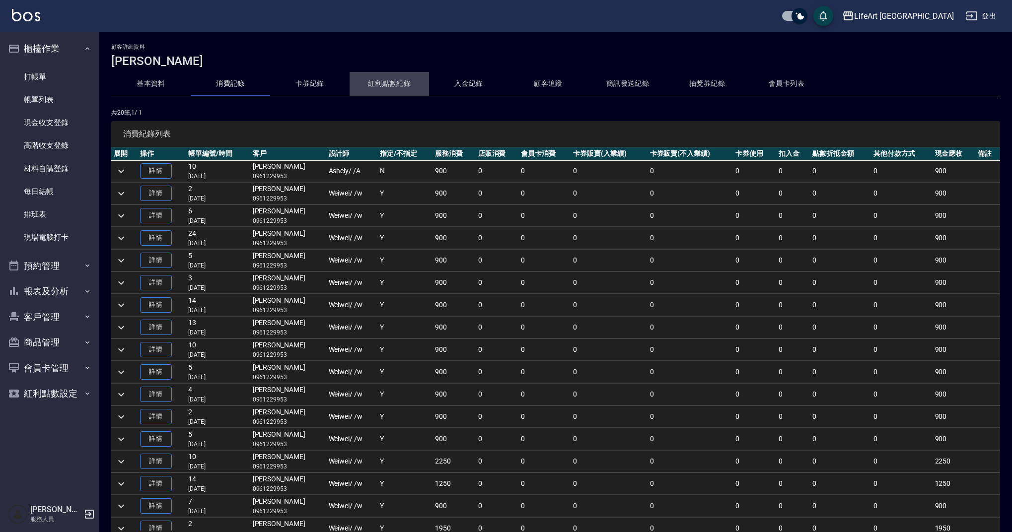
click at [369, 84] on button "紅利點數紀錄" at bounding box center [389, 84] width 79 height 24
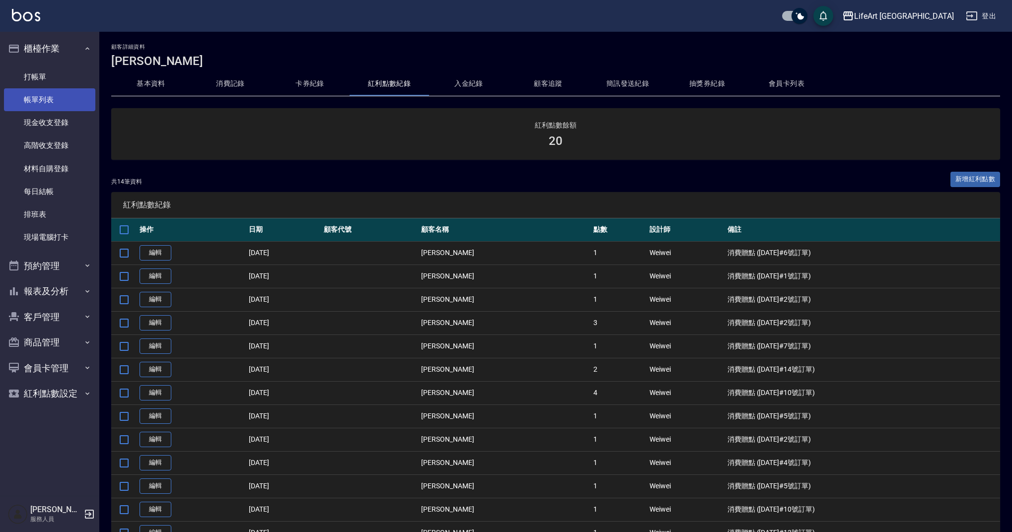
click at [72, 100] on link "帳單列表" at bounding box center [49, 99] width 91 height 23
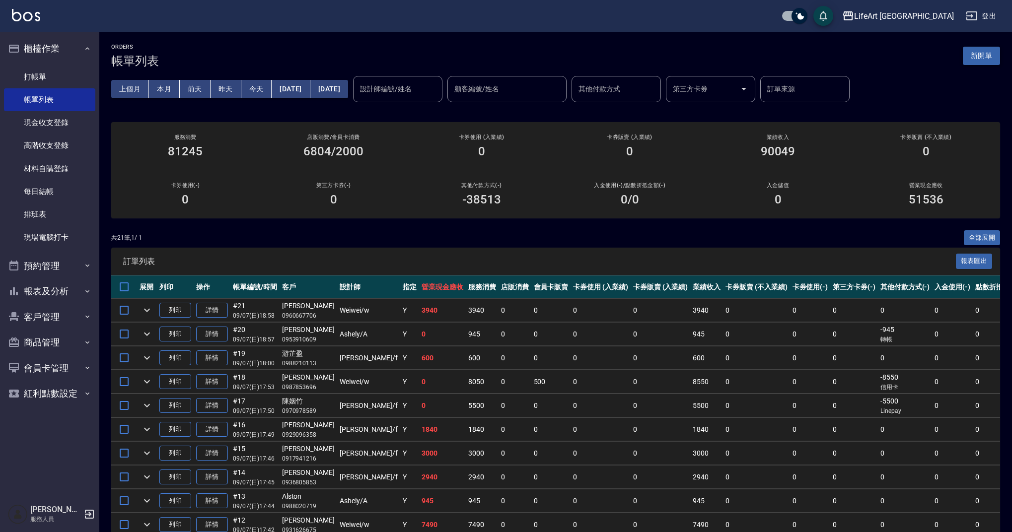
click at [972, 59] on button "新開單" at bounding box center [981, 56] width 37 height 18
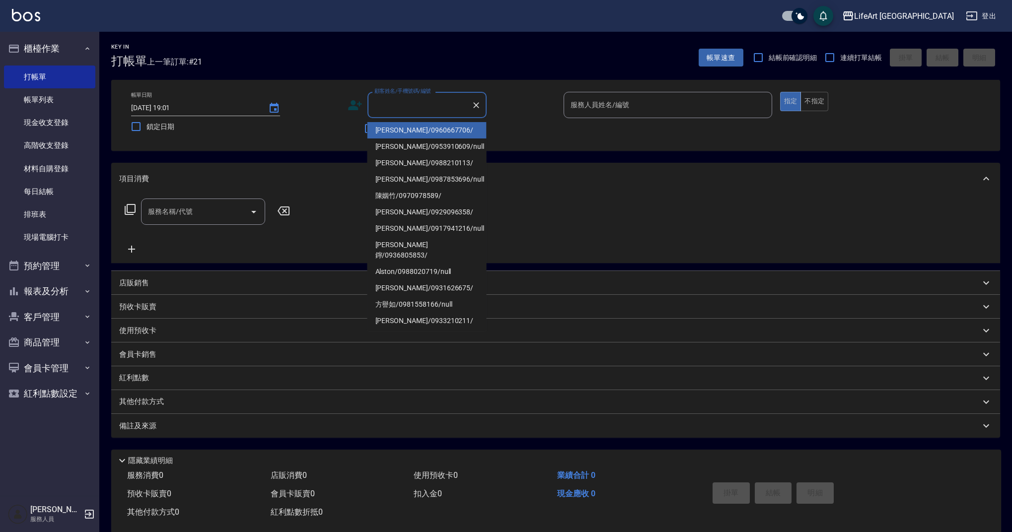
click at [396, 104] on input "顧客姓名/手機號碼/編號" at bounding box center [419, 104] width 95 height 17
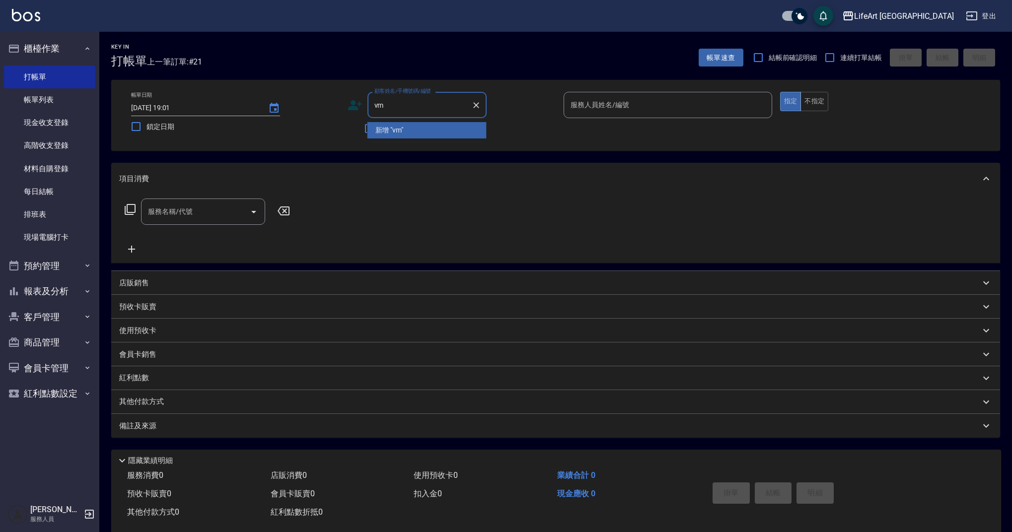
type input "v"
click at [448, 134] on li "[PERSON_NAME]/0961229953/null" at bounding box center [426, 130] width 119 height 16
type input "[PERSON_NAME]/0961229953/null"
type input "Weiwei-w"
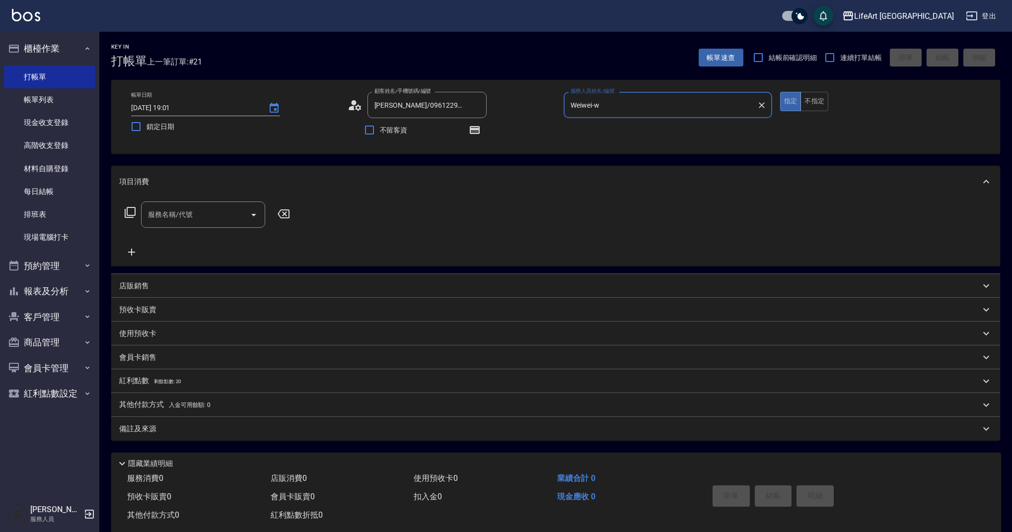
click at [158, 216] on input "服務名稱/代號" at bounding box center [195, 214] width 100 height 17
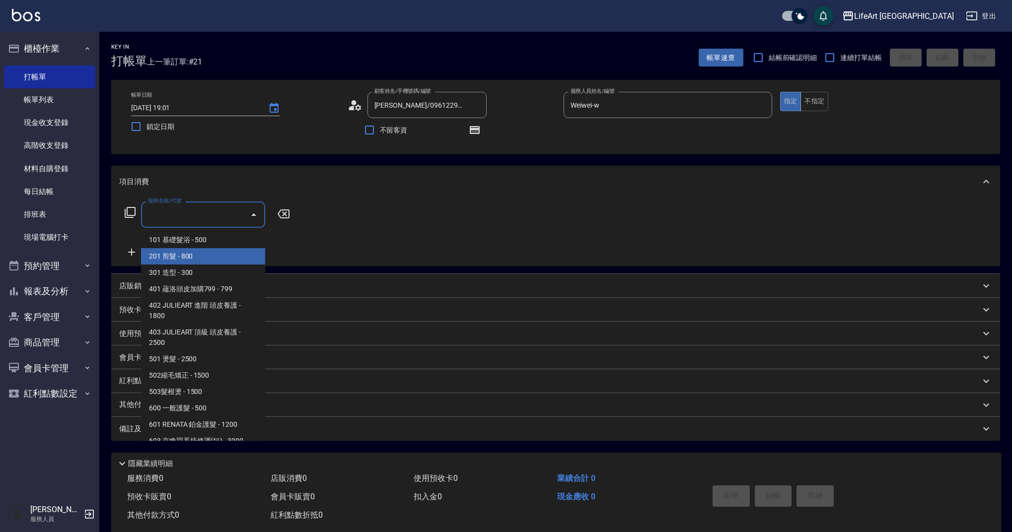
click at [188, 261] on span "201 剪髮 - 800" at bounding box center [203, 256] width 124 height 16
type input "201 剪髮(201)"
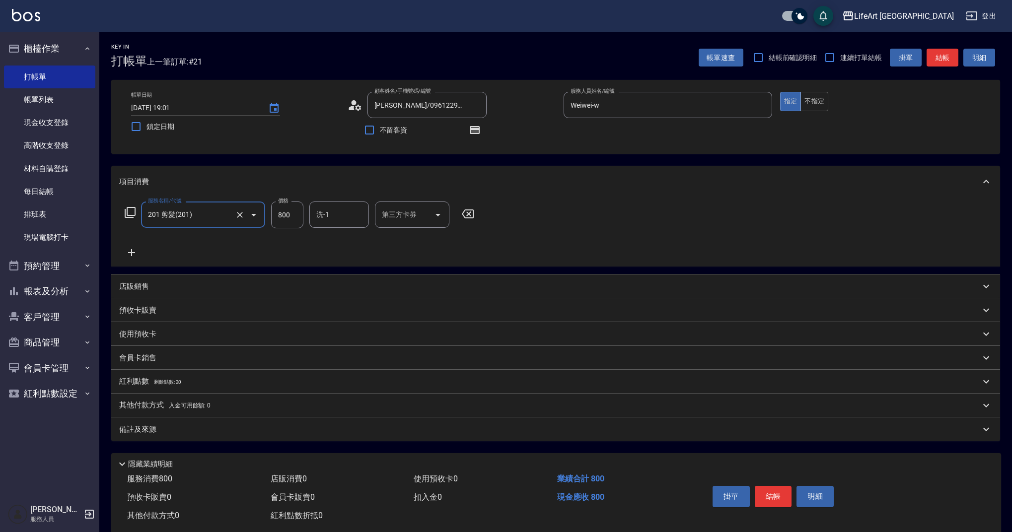
click at [296, 214] on input "800" at bounding box center [287, 215] width 32 height 27
type input "900"
click at [230, 426] on div "備註及來源" at bounding box center [549, 430] width 861 height 10
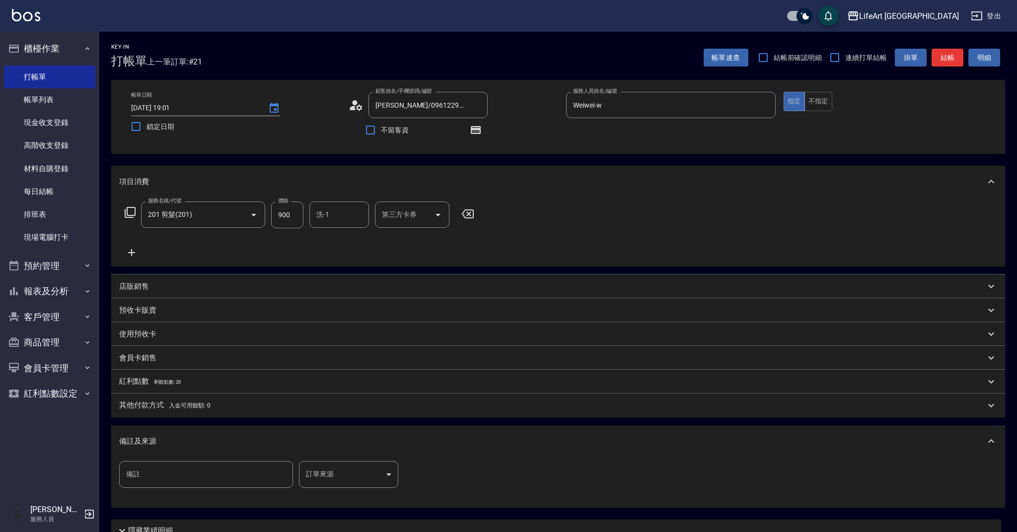
click at [332, 468] on body "LifeArt 蘆洲 登出 櫃檯作業 打帳單 帳單列表 現金收支登錄 高階收支登錄 材料自購登錄 每日結帳 排班表 現場電腦打卡 預約管理 預約管理 單日預約…" at bounding box center [508, 308] width 1017 height 616
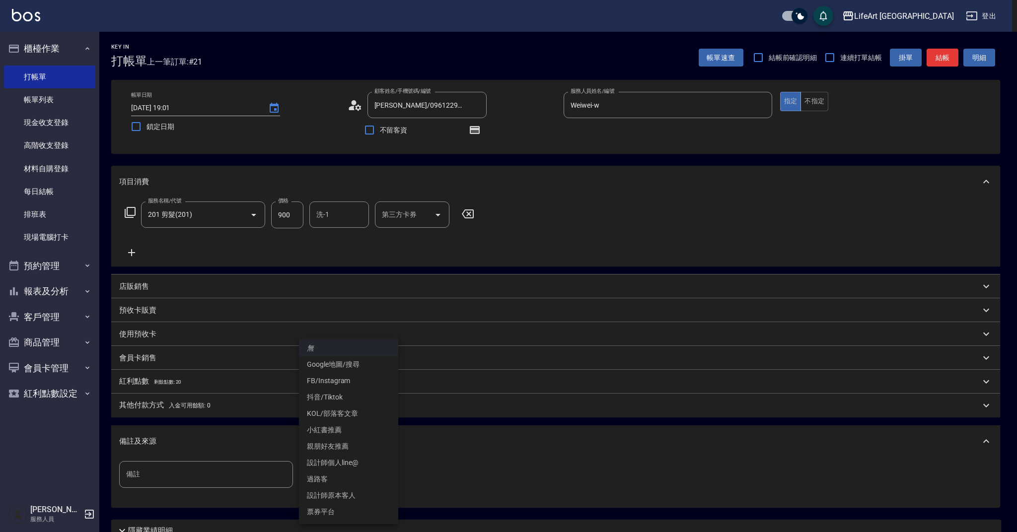
click at [353, 495] on li "設計師原本客人" at bounding box center [348, 496] width 99 height 16
type input "設計師原本客人"
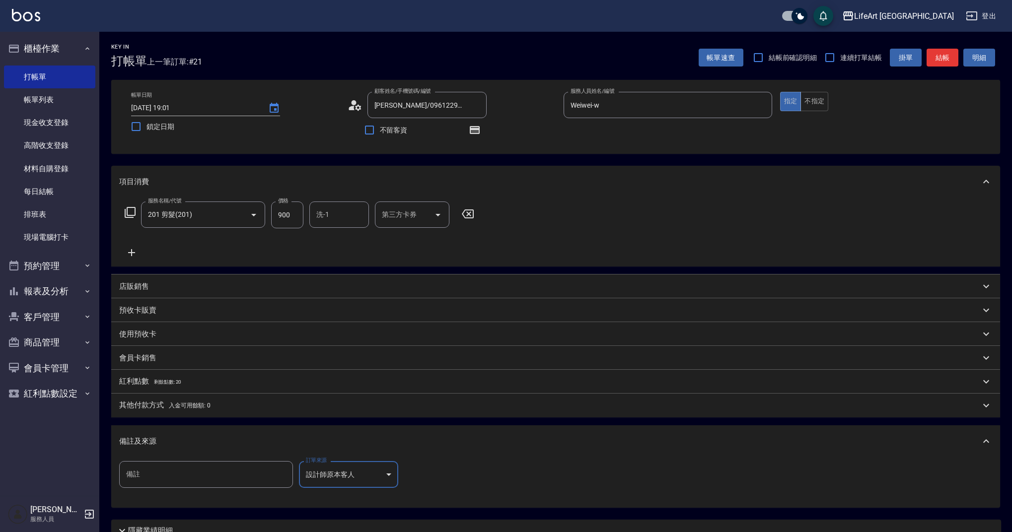
click at [343, 218] on input "洗-1" at bounding box center [339, 214] width 51 height 17
click at [341, 237] on div "Ada -A" at bounding box center [339, 240] width 60 height 16
type input "Ada-A"
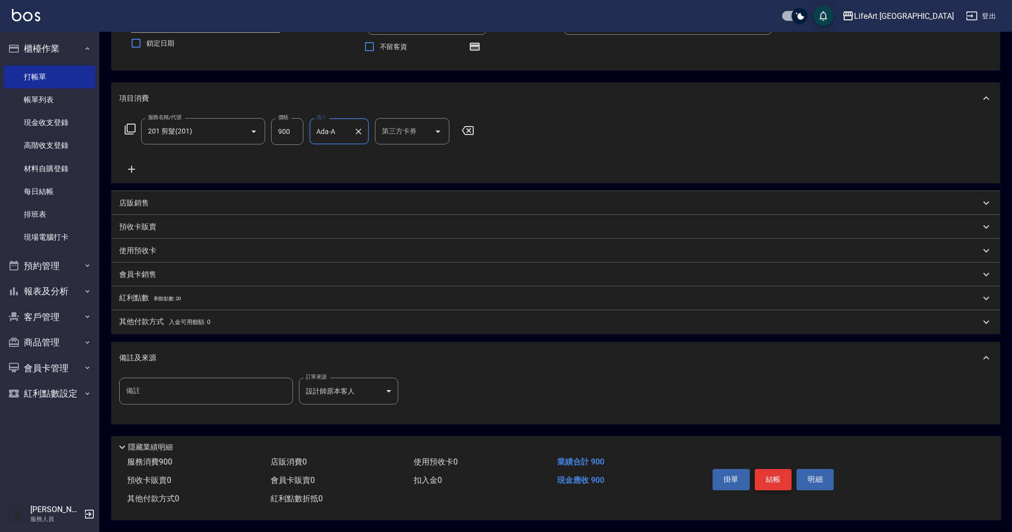
click at [778, 484] on button "結帳" at bounding box center [773, 479] width 37 height 21
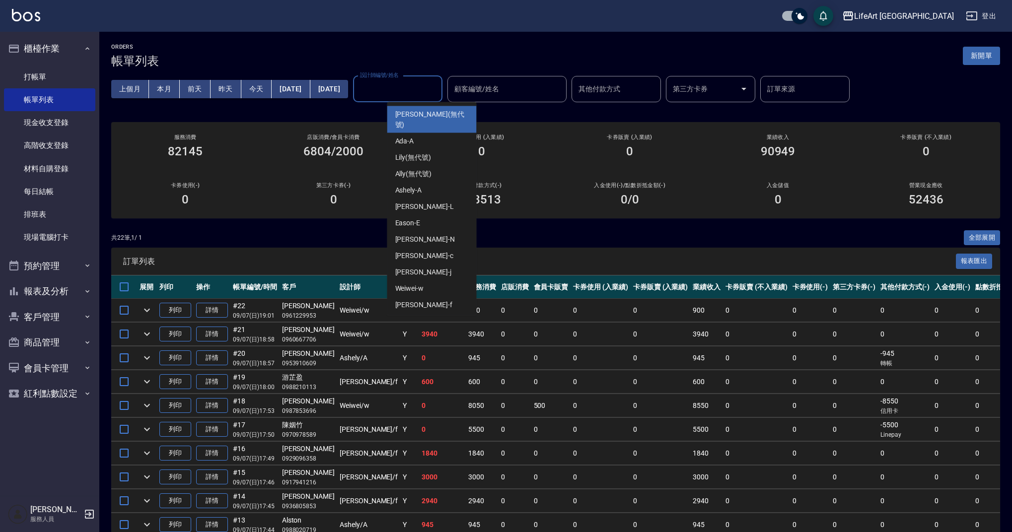
click at [419, 94] on input "設計師編號/姓名" at bounding box center [398, 88] width 80 height 17
click at [426, 264] on div "[PERSON_NAME]" at bounding box center [431, 272] width 89 height 16
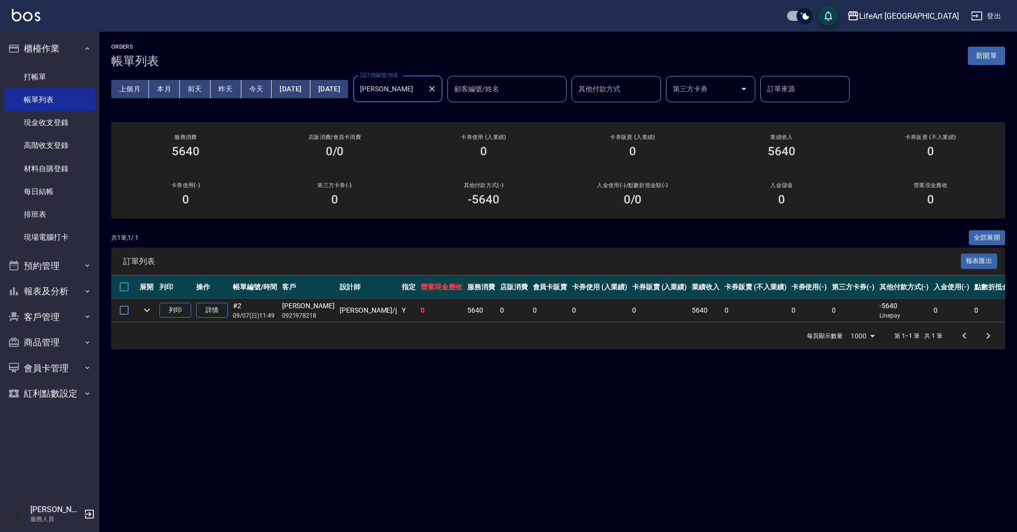
click at [423, 96] on input "[PERSON_NAME]" at bounding box center [391, 88] width 66 height 17
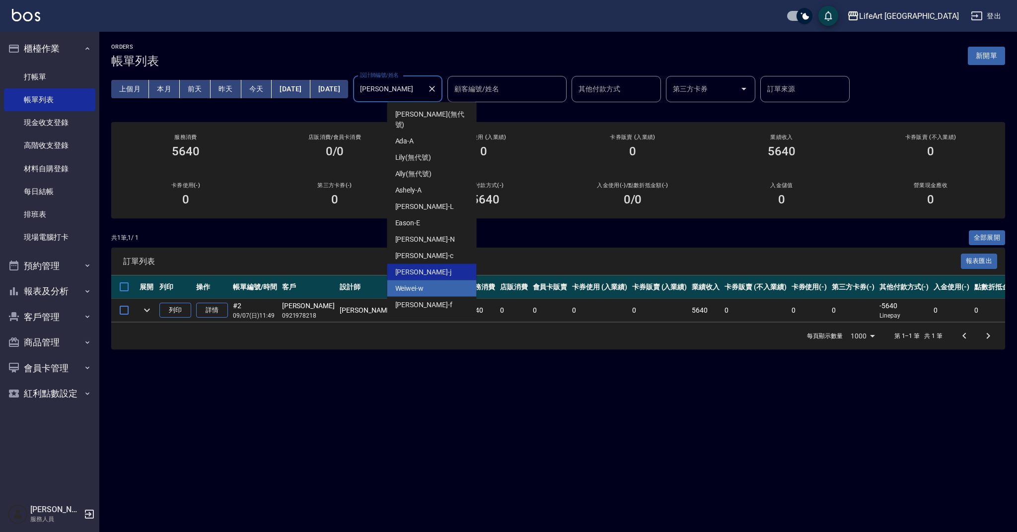
click at [447, 281] on div "Weiwei -w" at bounding box center [431, 289] width 89 height 16
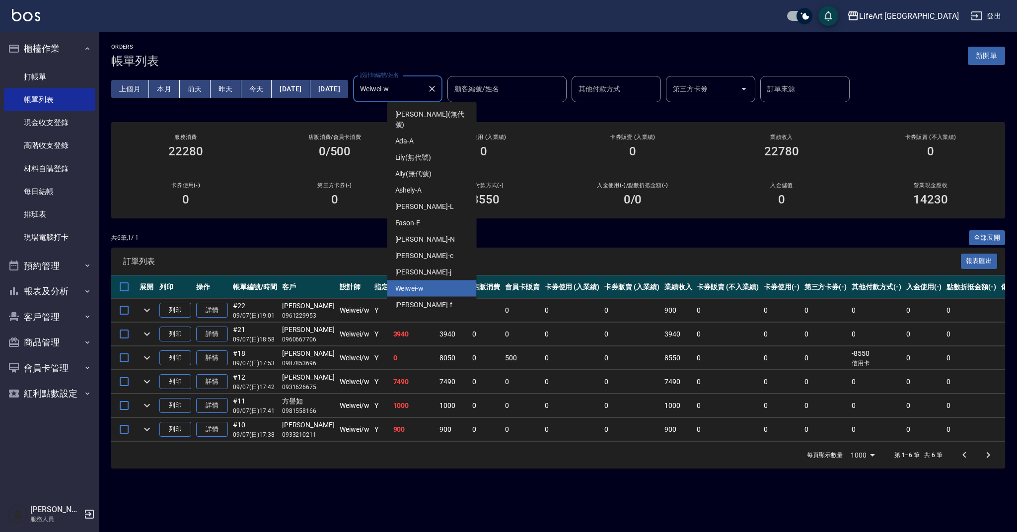
click at [423, 80] on input "Weiwei-w" at bounding box center [391, 88] width 66 height 17
click at [444, 297] on div "Finney -f" at bounding box center [431, 305] width 89 height 16
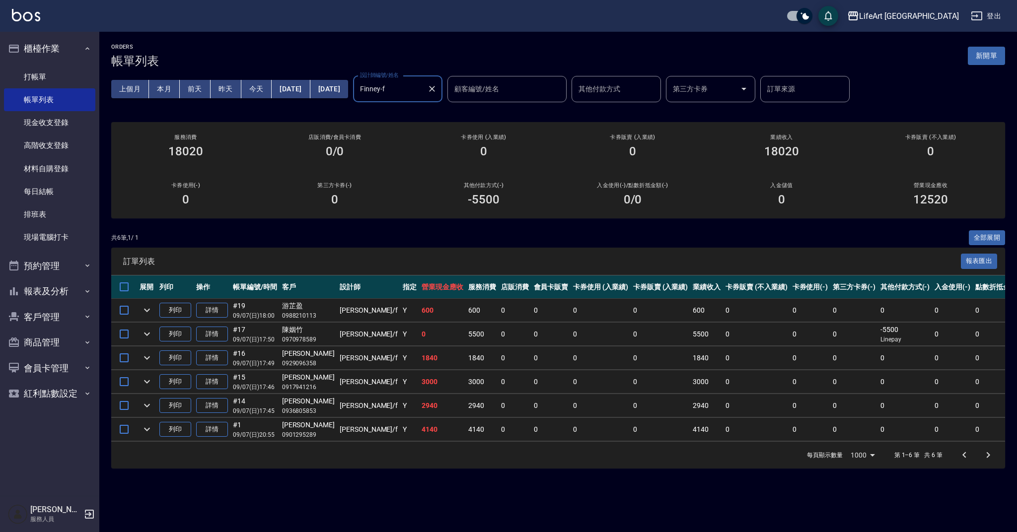
click at [423, 83] on input "Finney-f" at bounding box center [391, 88] width 66 height 17
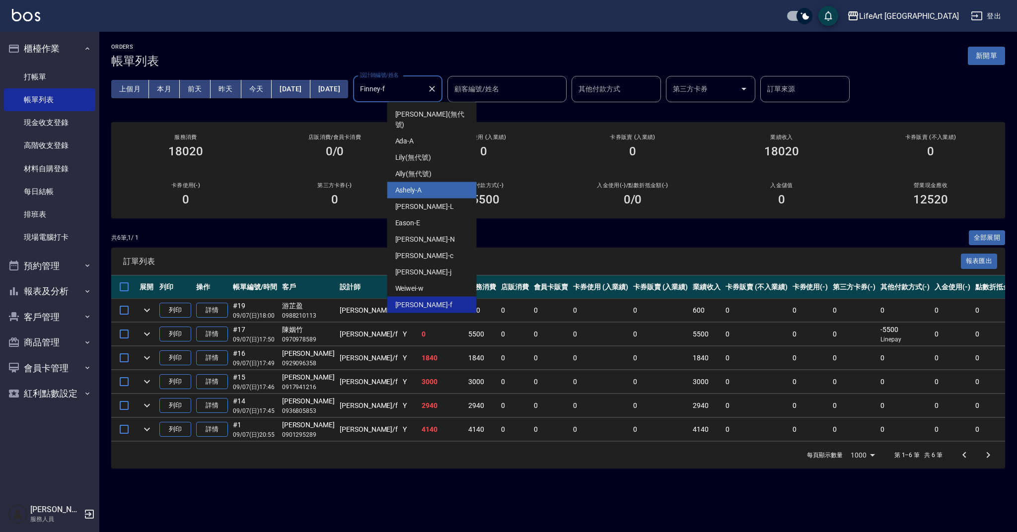
click at [452, 182] on div "Ashely -A" at bounding box center [431, 190] width 89 height 16
type input "Ashely-A"
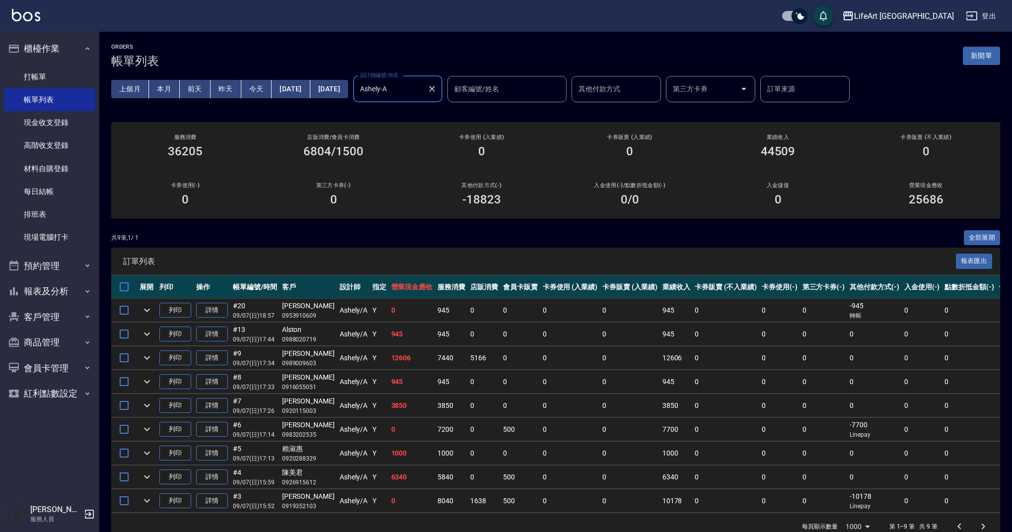
click at [437, 87] on icon "Clear" at bounding box center [432, 89] width 10 height 10
